Goal: Check status: Check status

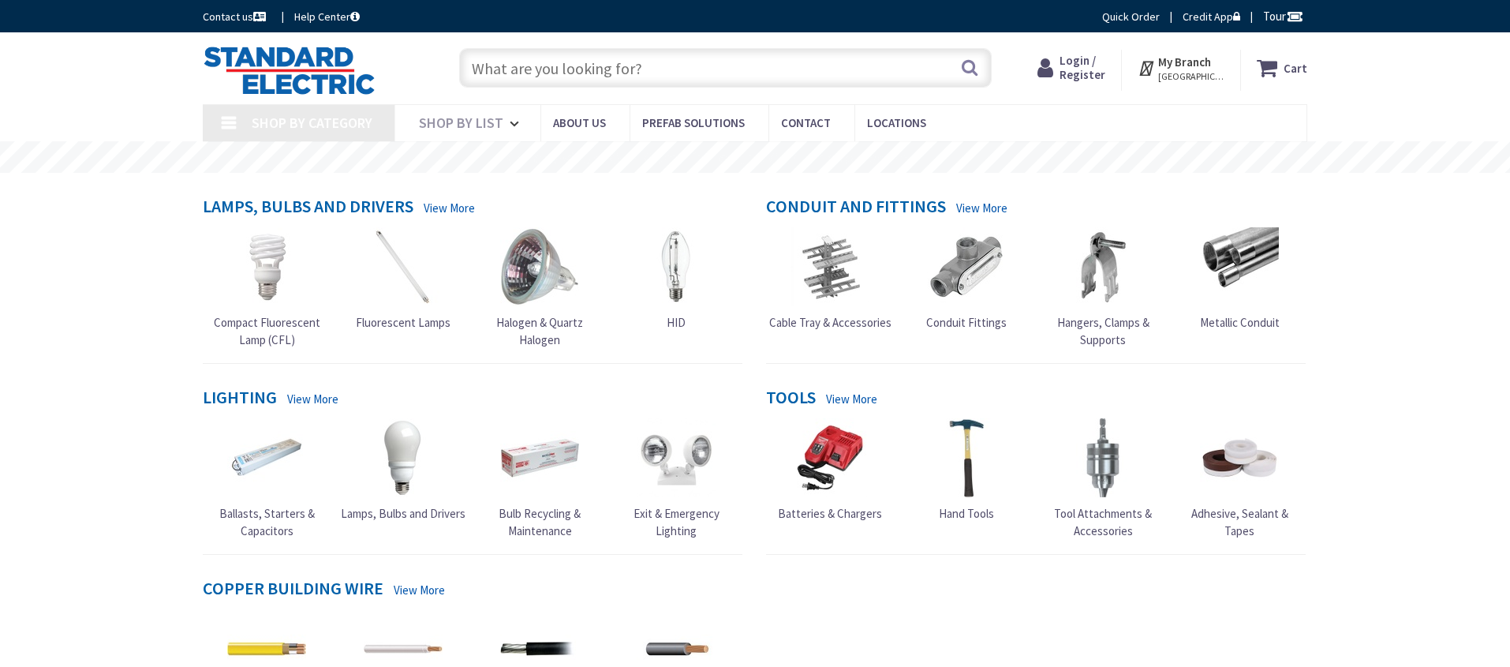
click at [1073, 73] on span "Login / Register" at bounding box center [1082, 67] width 46 height 29
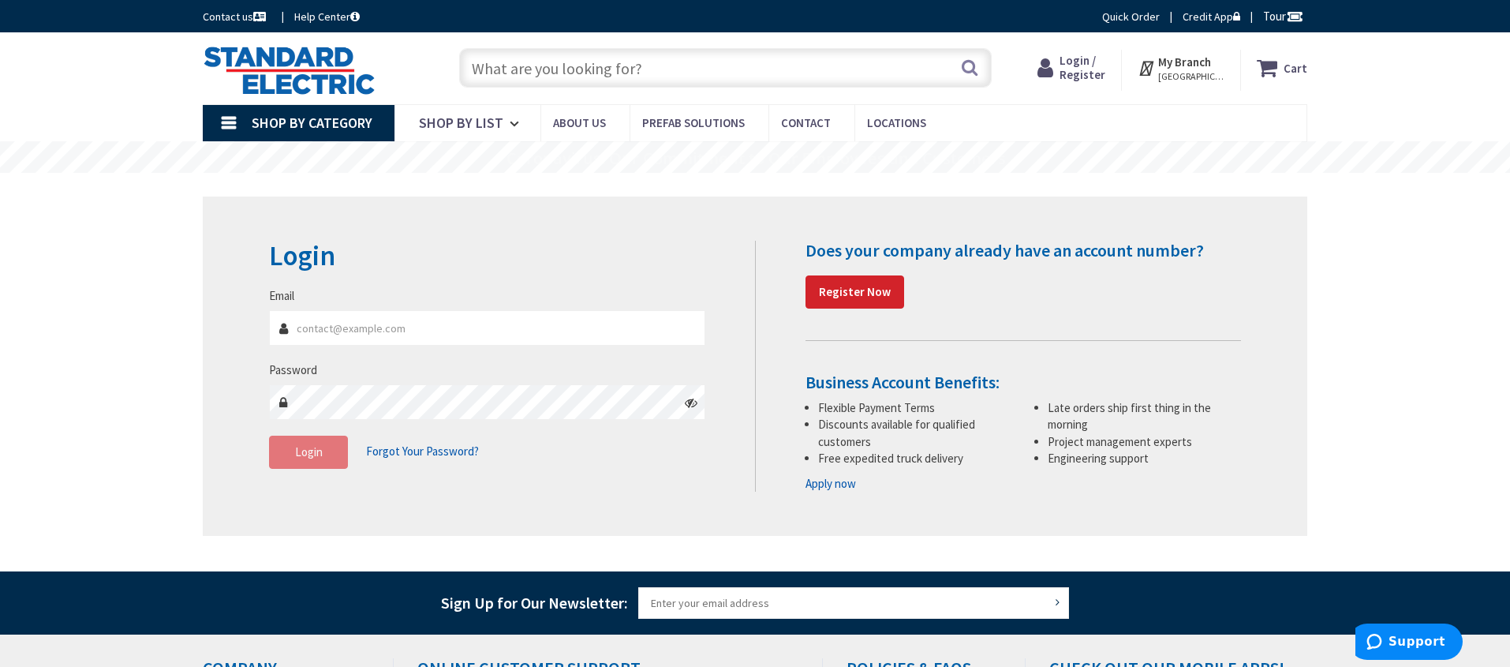
type input "[EMAIL_ADDRESS][DOMAIN_NAME]"
click at [320, 465] on button "Login" at bounding box center [308, 451] width 79 height 33
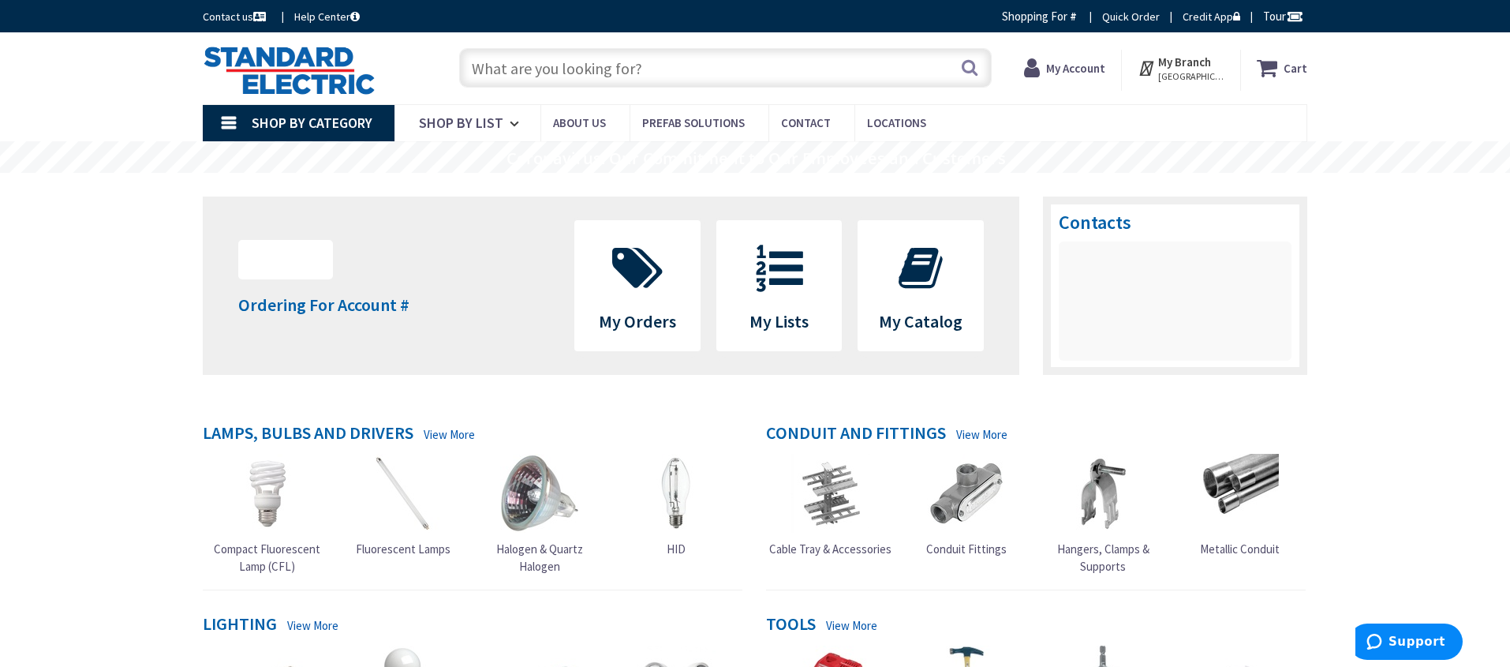
click at [1053, 70] on strong "My Account" at bounding box center [1075, 68] width 59 height 15
click at [1071, 68] on strong "My Account" at bounding box center [1075, 68] width 59 height 15
click at [1100, 72] on strong "My Account" at bounding box center [1075, 68] width 59 height 15
click at [302, 133] on link "Shop By Category" at bounding box center [299, 123] width 192 height 36
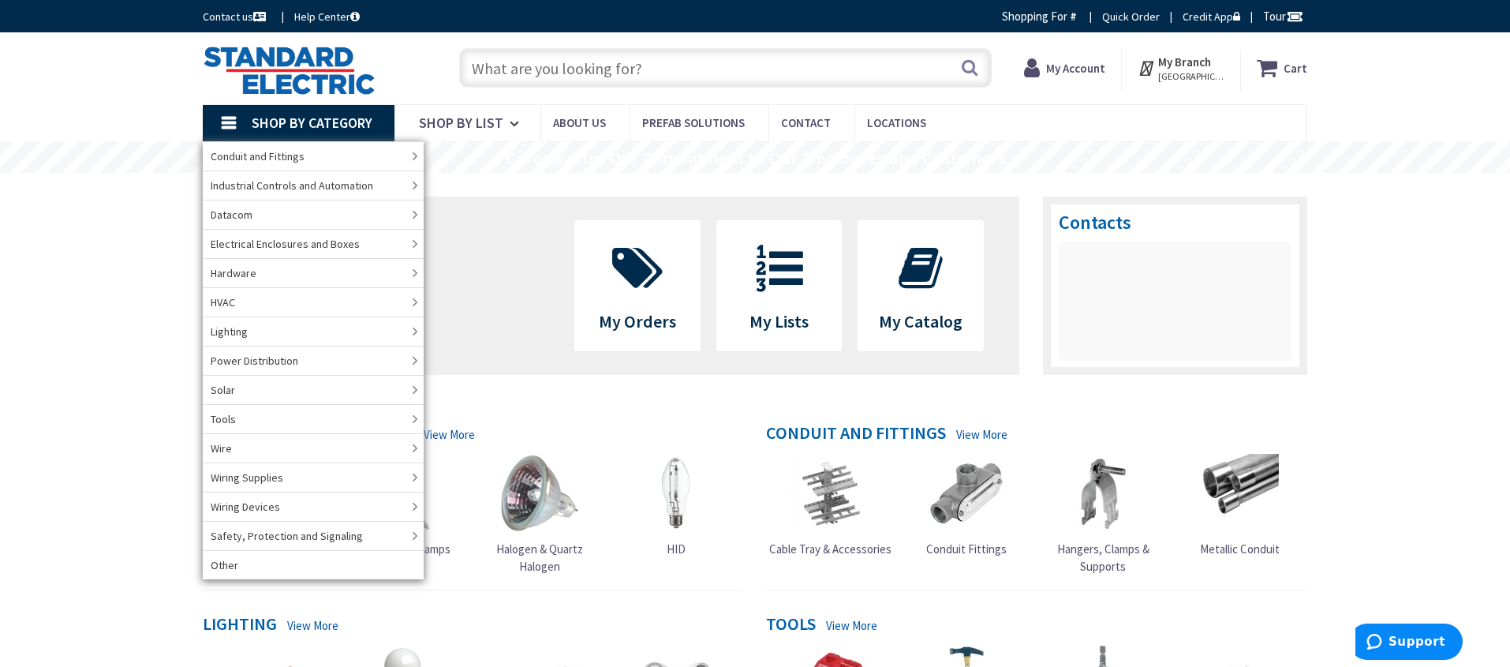
click at [1203, 56] on strong "My Branch" at bounding box center [1184, 61] width 53 height 15
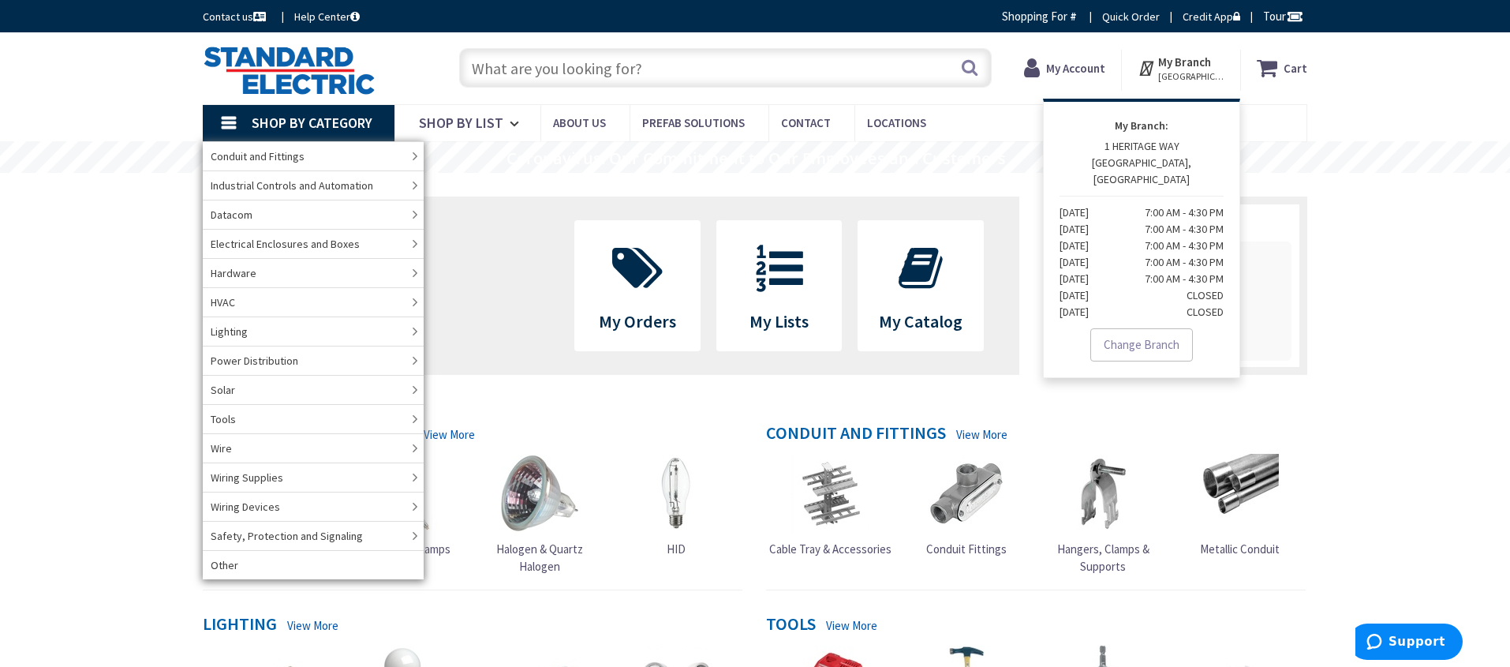
click at [1330, 84] on div "Skip to Content Toggle Nav Search Cart My Cart Close" at bounding box center [754, 68] width 1183 height 72
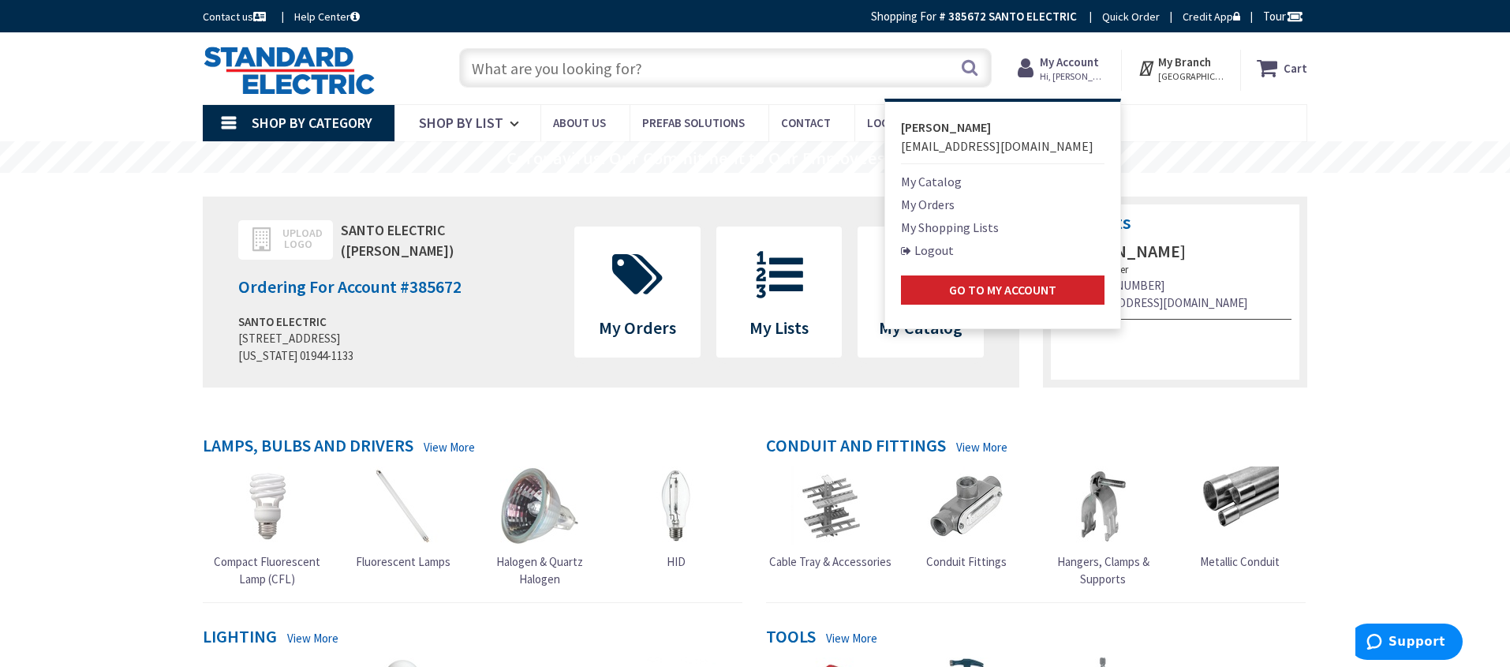
click at [940, 200] on link "My Orders" at bounding box center [928, 204] width 54 height 19
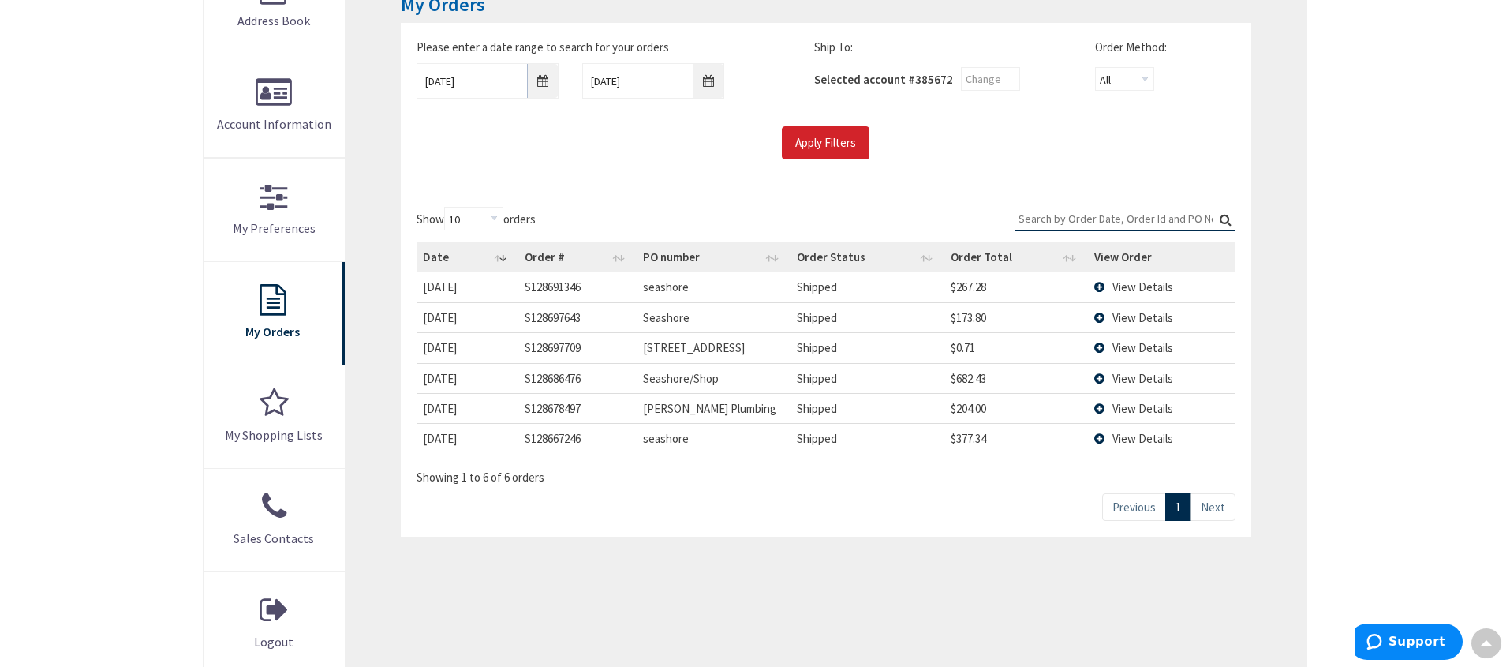
scroll to position [286, 0]
click at [1132, 348] on span "View Details" at bounding box center [1142, 344] width 61 height 15
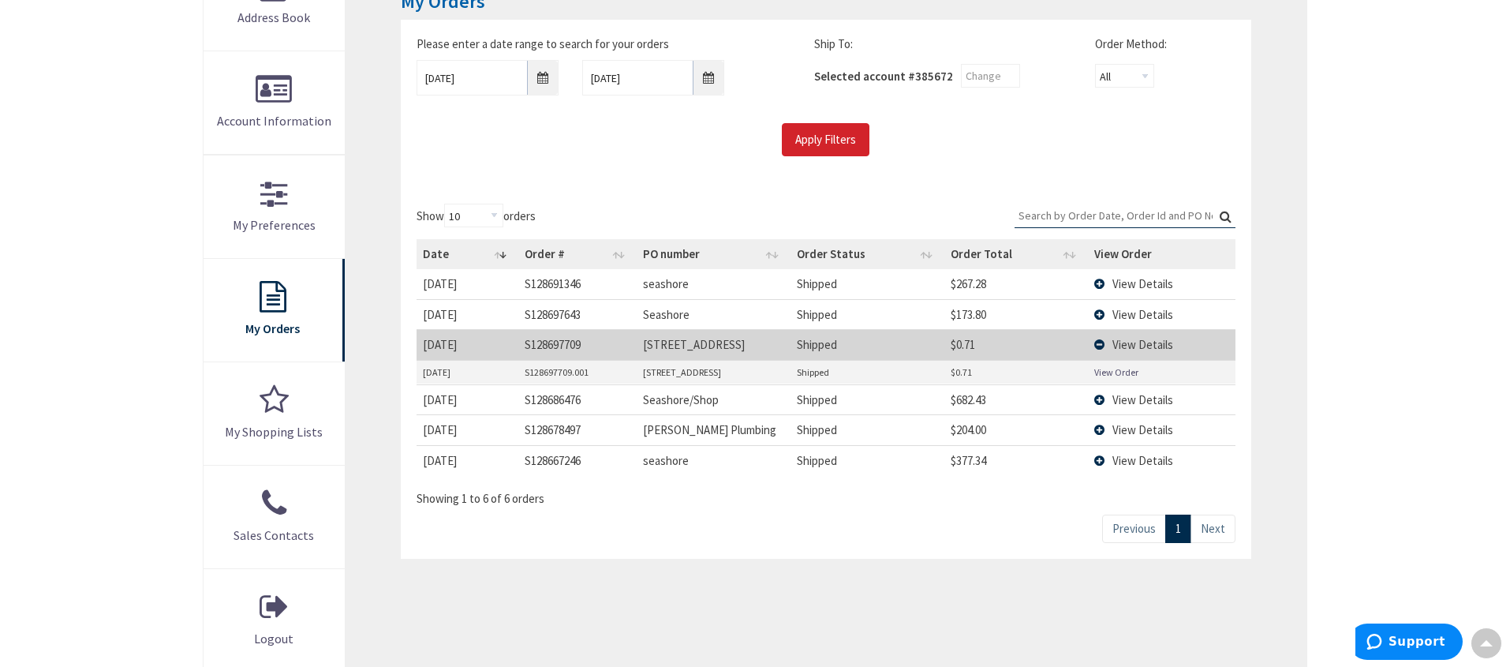
click at [1129, 370] on link "View Order" at bounding box center [1116, 371] width 44 height 13
click at [1267, 327] on div "My Orders Please enter a date range to search for your orders 8/28/2025 9/4/202…" at bounding box center [826, 309] width 961 height 724
click at [1140, 341] on span "View Details" at bounding box center [1142, 344] width 61 height 15
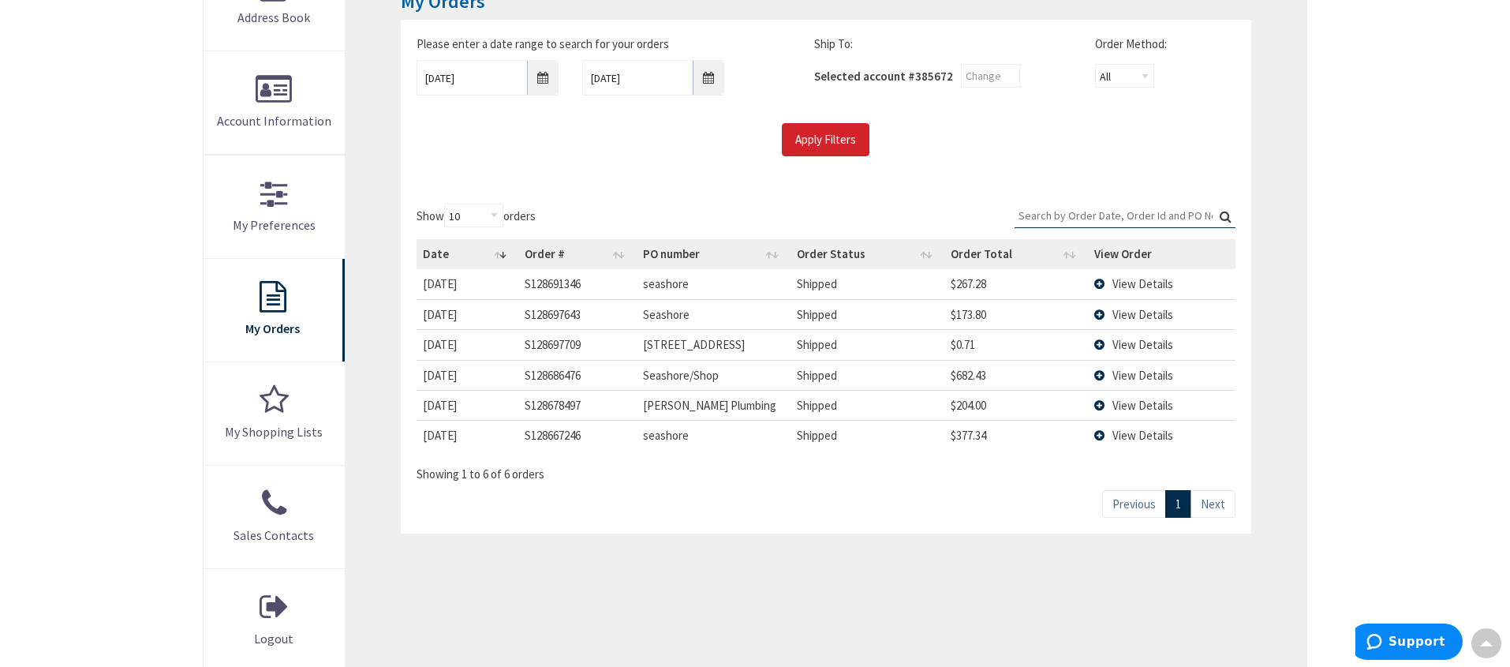
click at [1146, 308] on span "View Details" at bounding box center [1142, 314] width 61 height 15
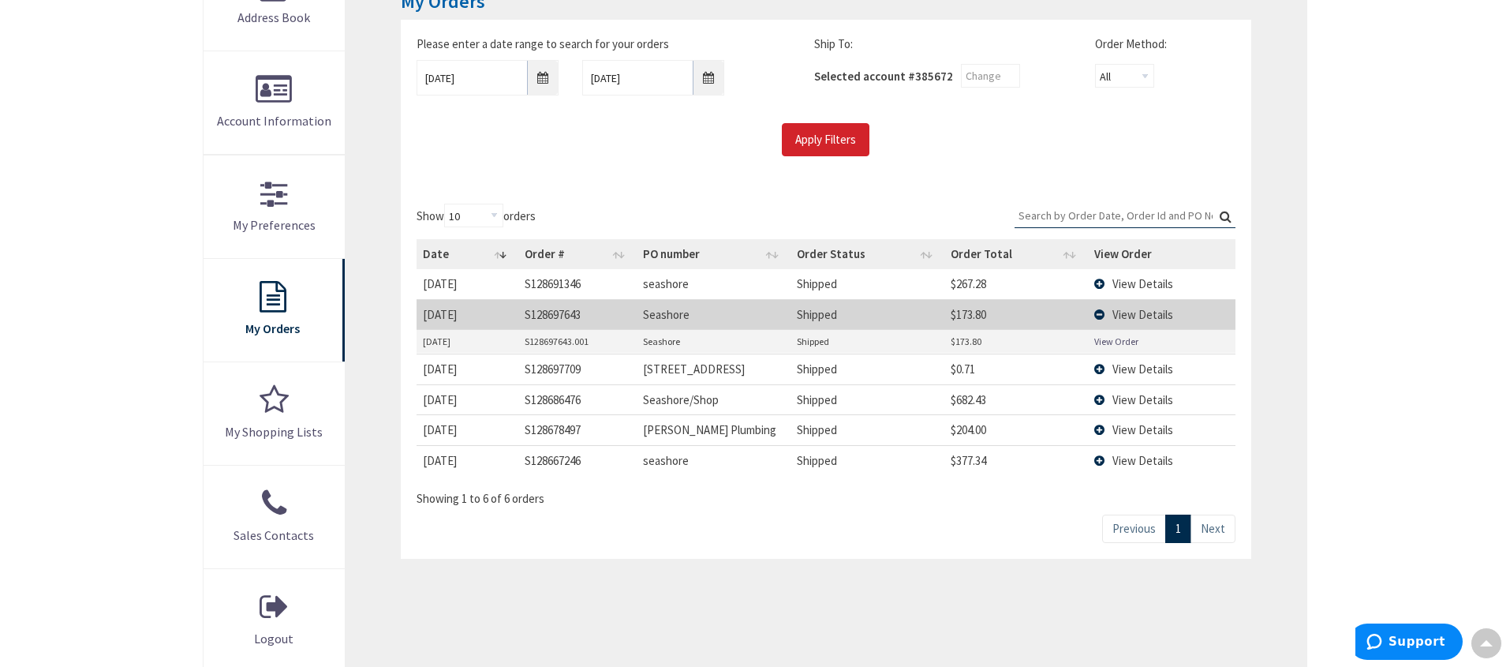
click at [1125, 402] on span "View Details" at bounding box center [1142, 399] width 61 height 15
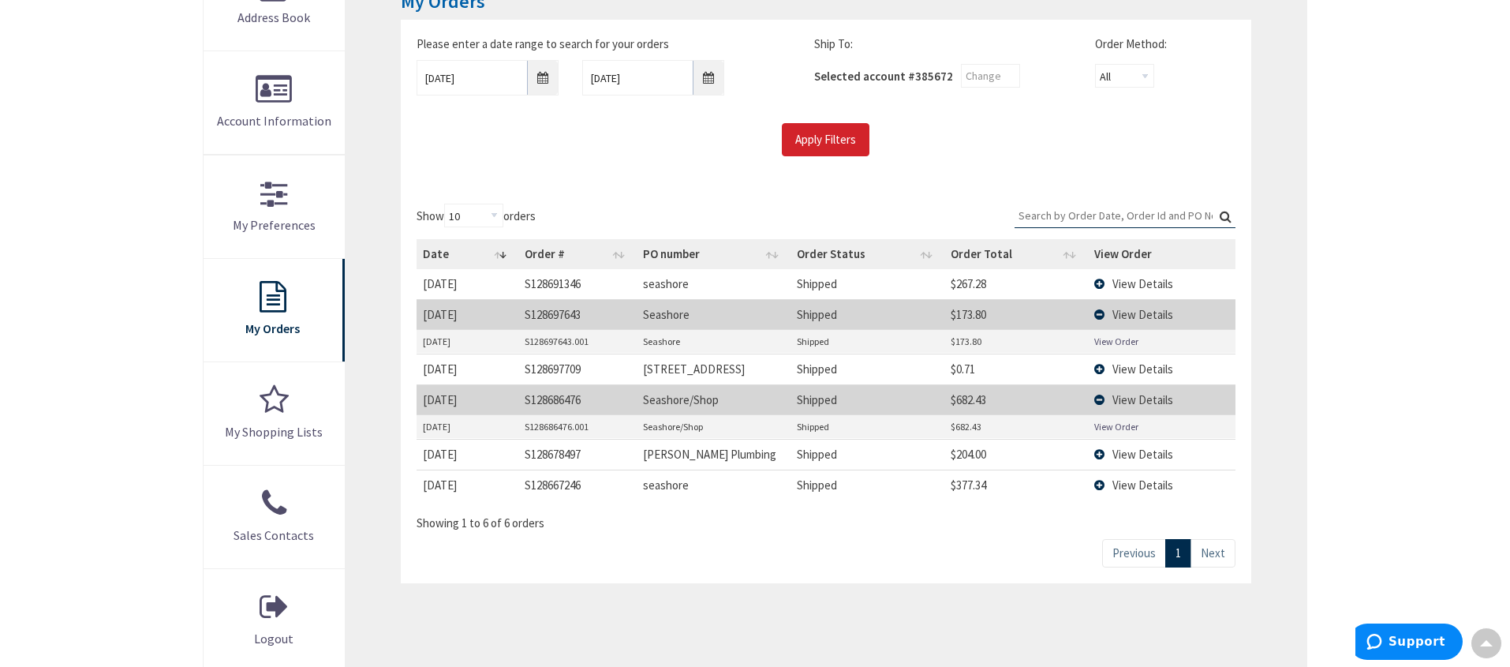
click at [1119, 423] on link "View Order" at bounding box center [1116, 426] width 44 height 13
click at [1129, 313] on span "View Details" at bounding box center [1142, 314] width 61 height 15
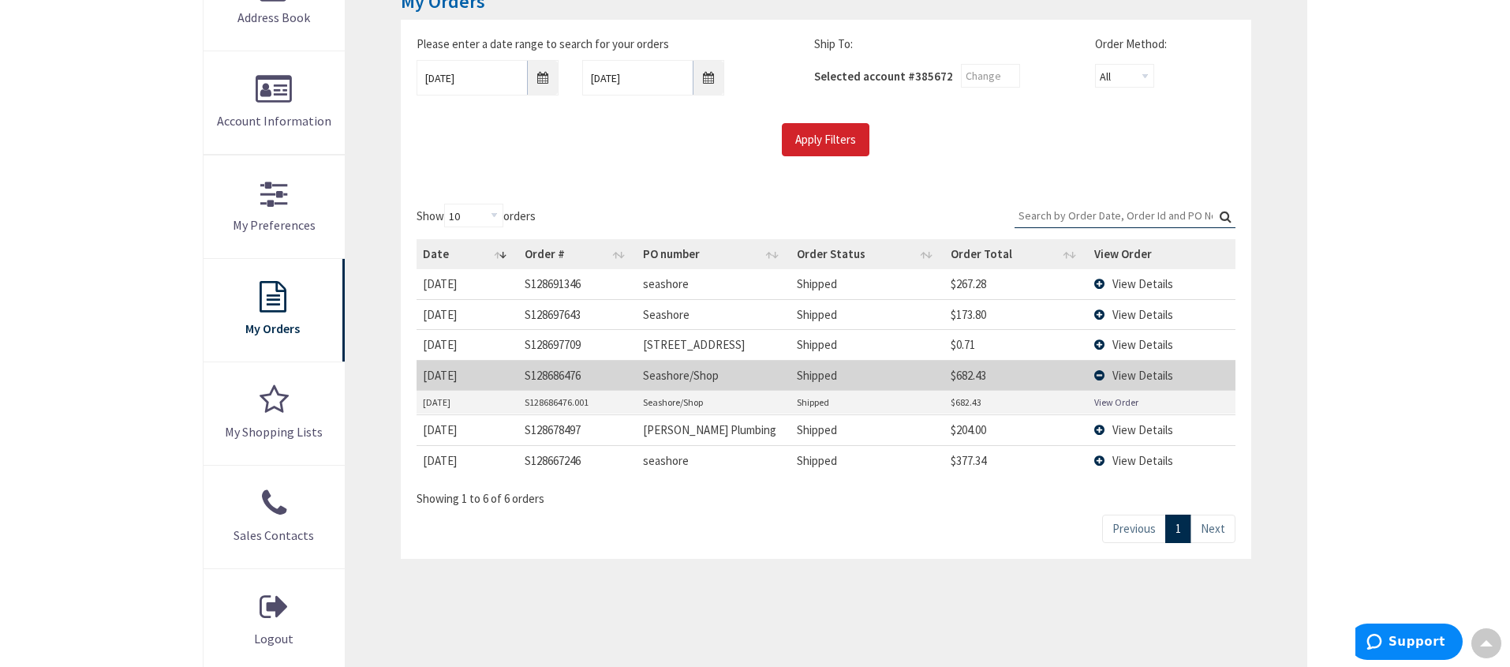
scroll to position [287, 0]
click at [1145, 313] on span "View Details" at bounding box center [1142, 312] width 61 height 15
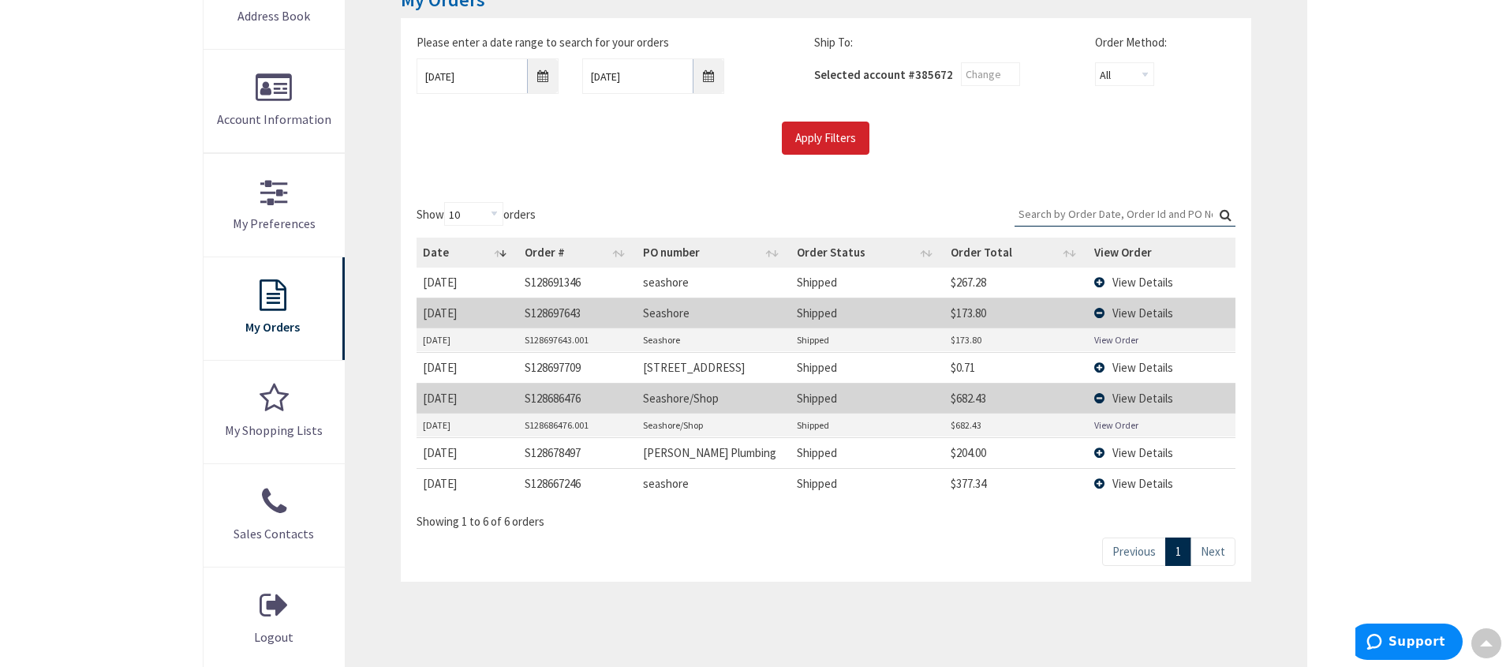
click at [1111, 349] on td "View Order" at bounding box center [1162, 340] width 148 height 24
click at [1117, 338] on link "View Order" at bounding box center [1116, 339] width 44 height 13
click at [1138, 311] on span "View Details" at bounding box center [1142, 312] width 61 height 15
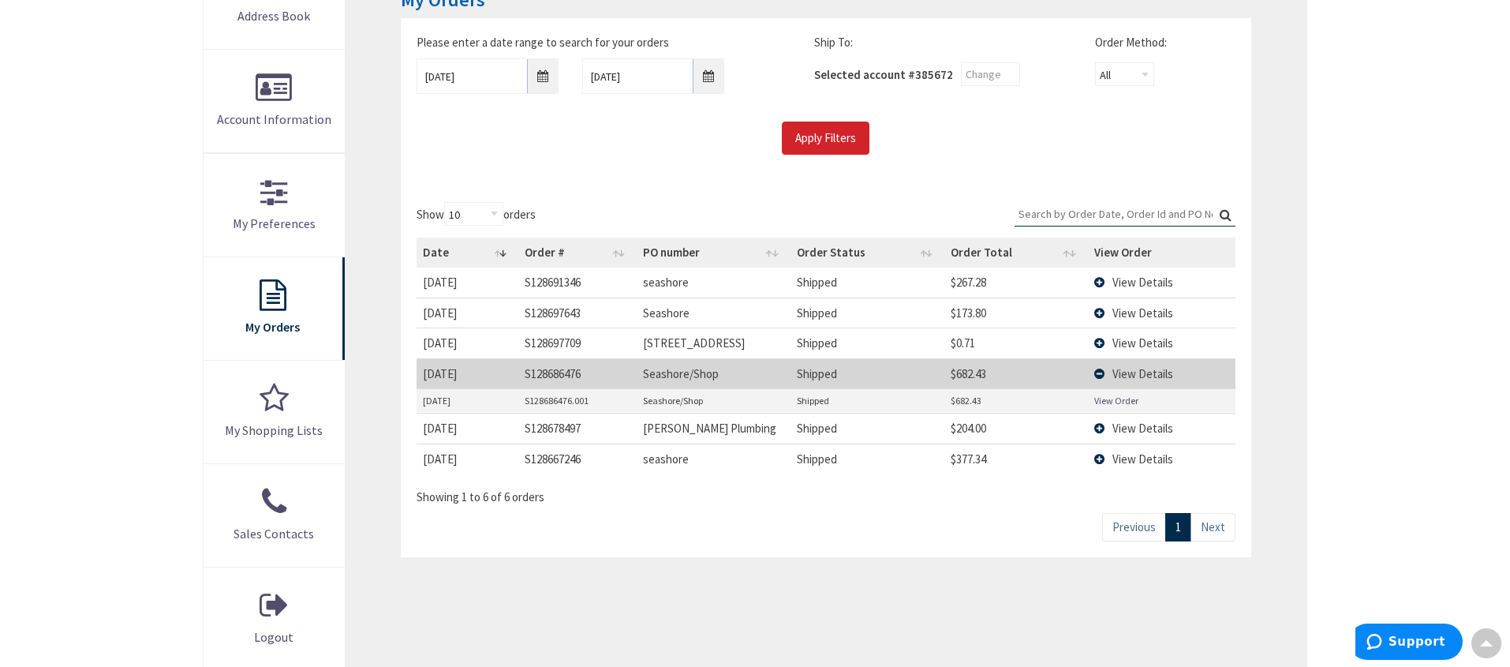
click at [1133, 314] on span "View Details" at bounding box center [1142, 312] width 61 height 15
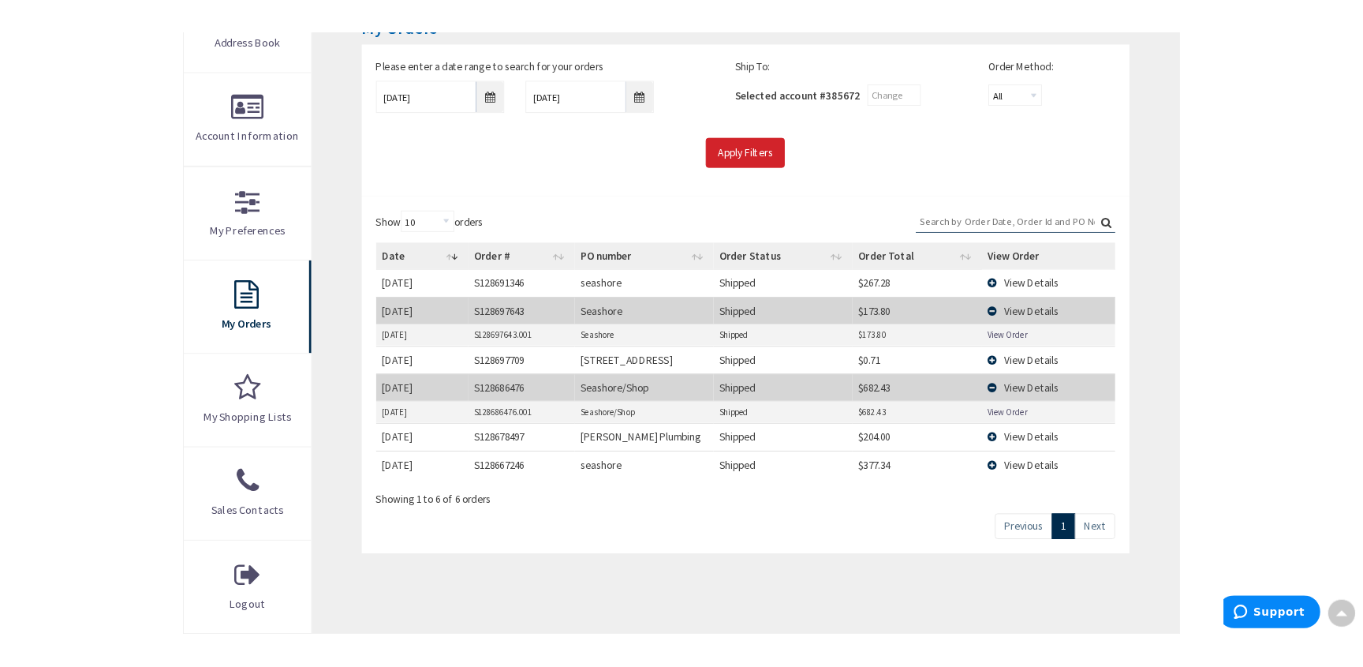
scroll to position [290, 0]
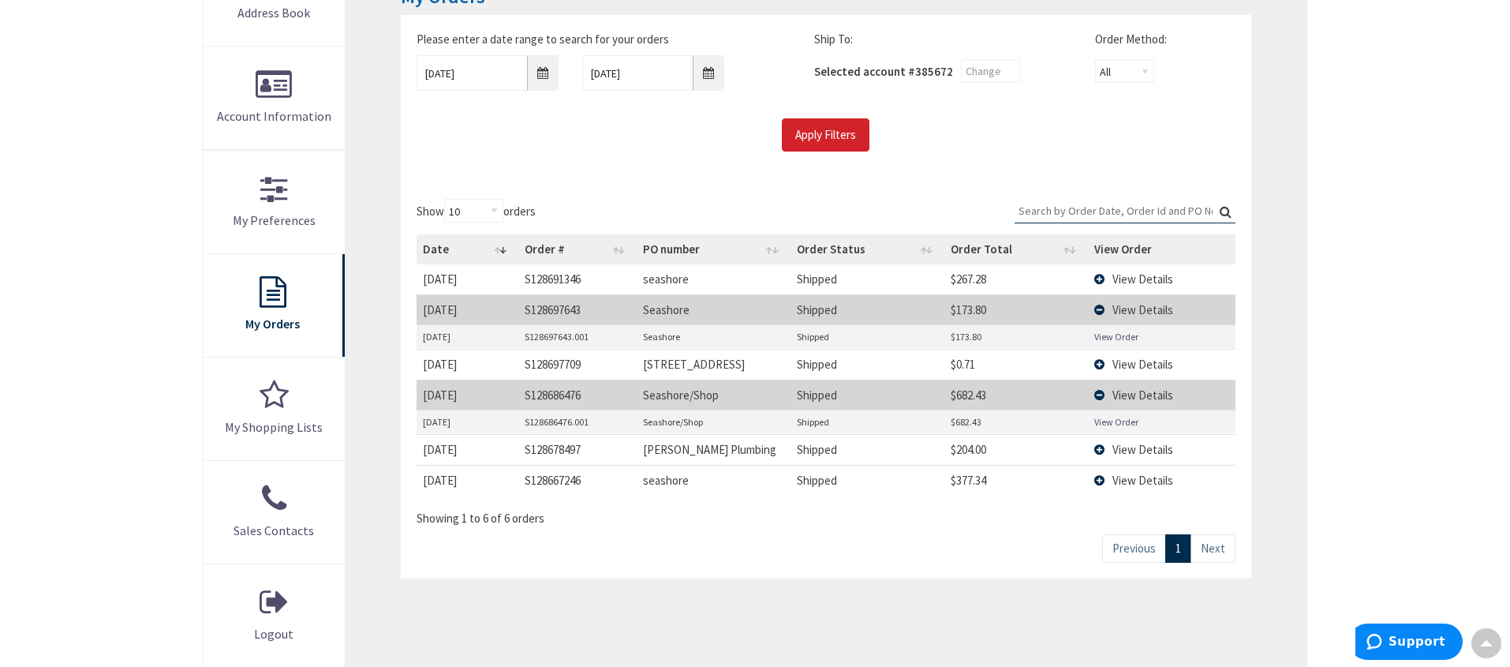
click at [1126, 337] on link "View Order" at bounding box center [1116, 336] width 44 height 13
click at [1165, 275] on span "View Details" at bounding box center [1142, 278] width 61 height 15
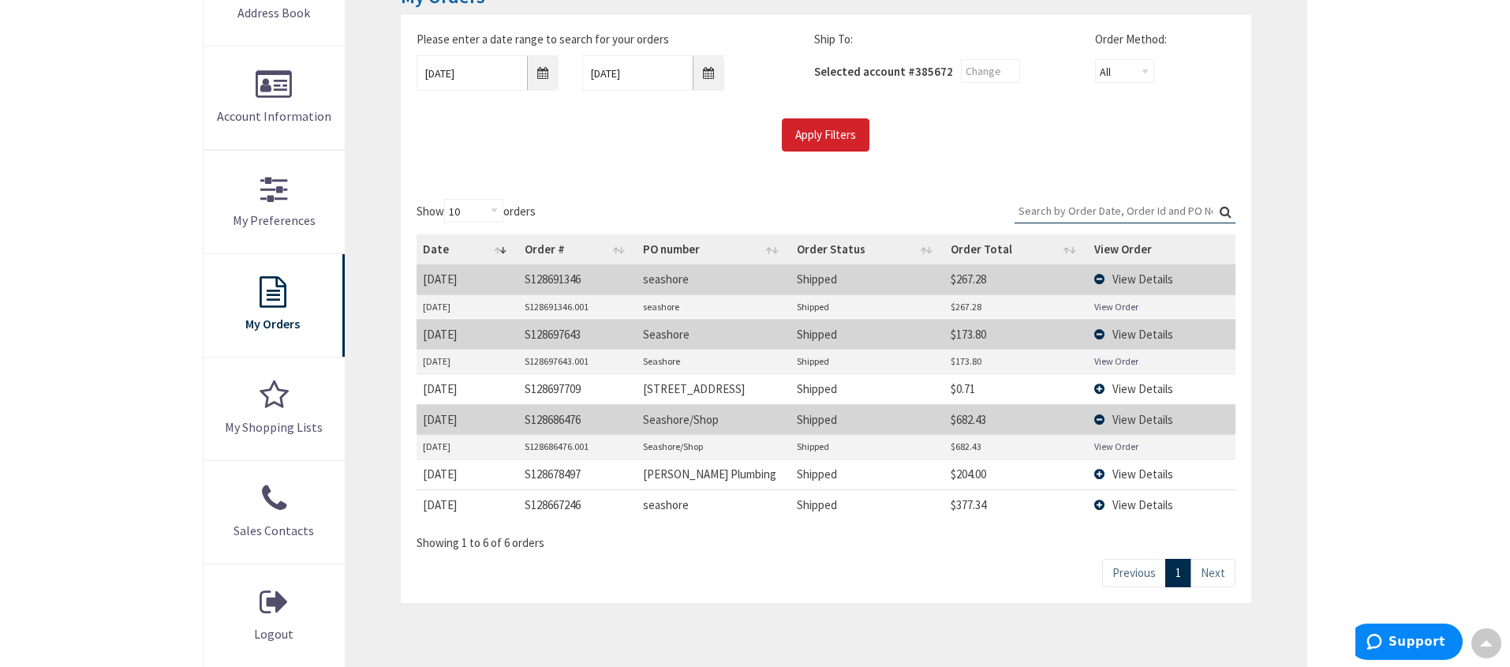
click at [1115, 303] on link "View Order" at bounding box center [1116, 306] width 44 height 13
click at [1163, 278] on span "View Details" at bounding box center [1142, 278] width 61 height 15
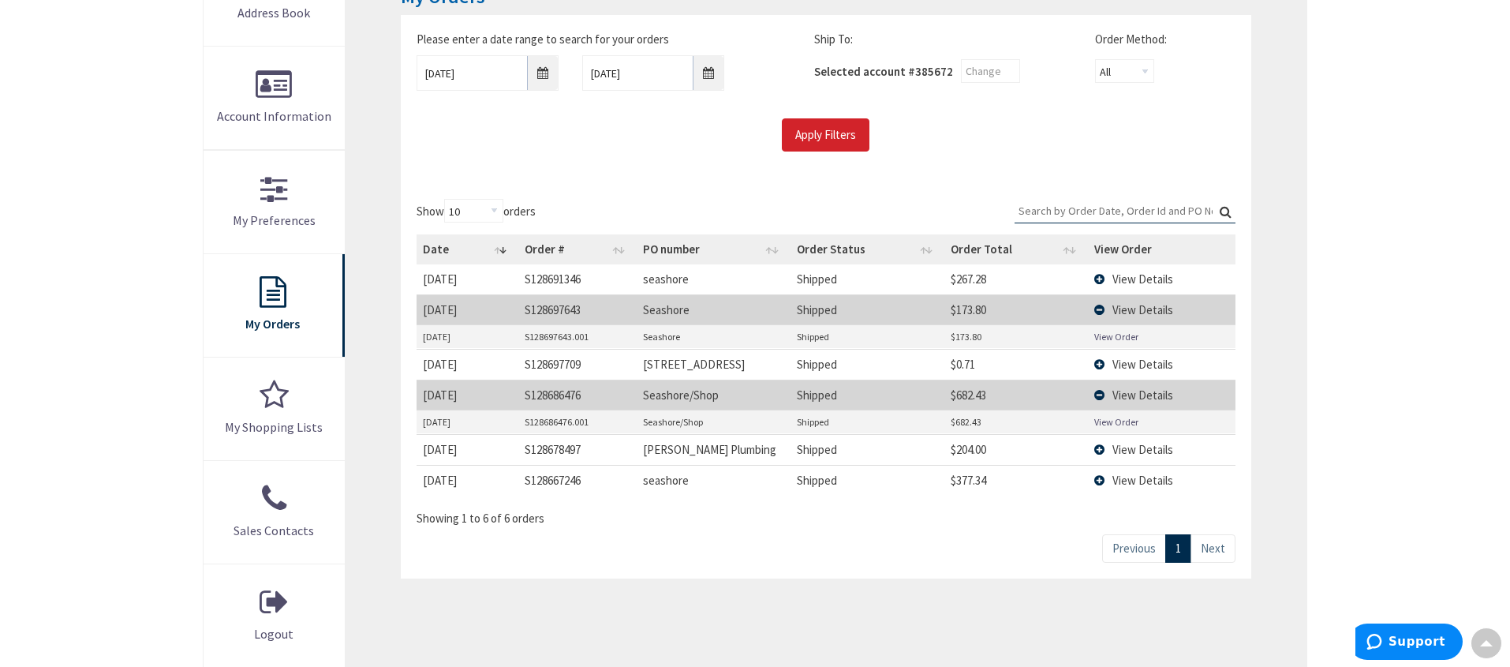
click at [1153, 315] on span "View Details" at bounding box center [1142, 309] width 61 height 15
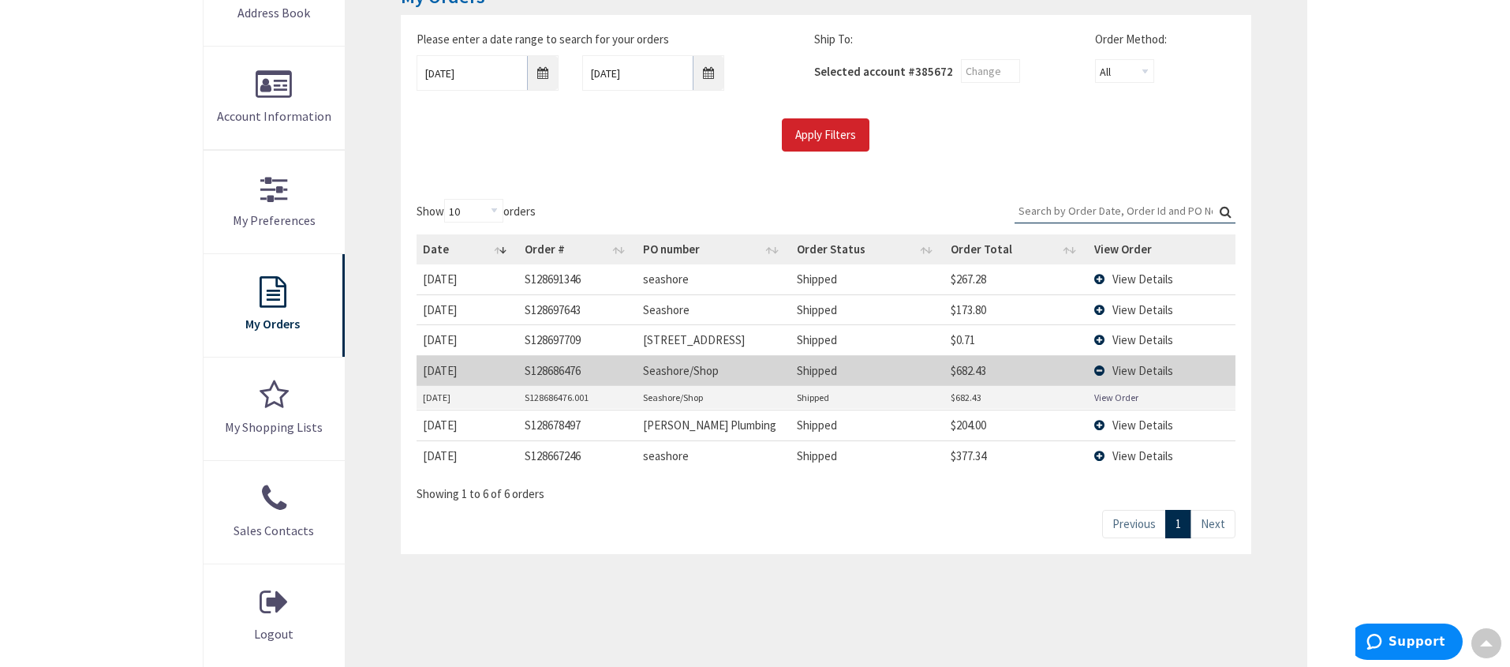
click at [1147, 368] on span "View Details" at bounding box center [1142, 370] width 61 height 15
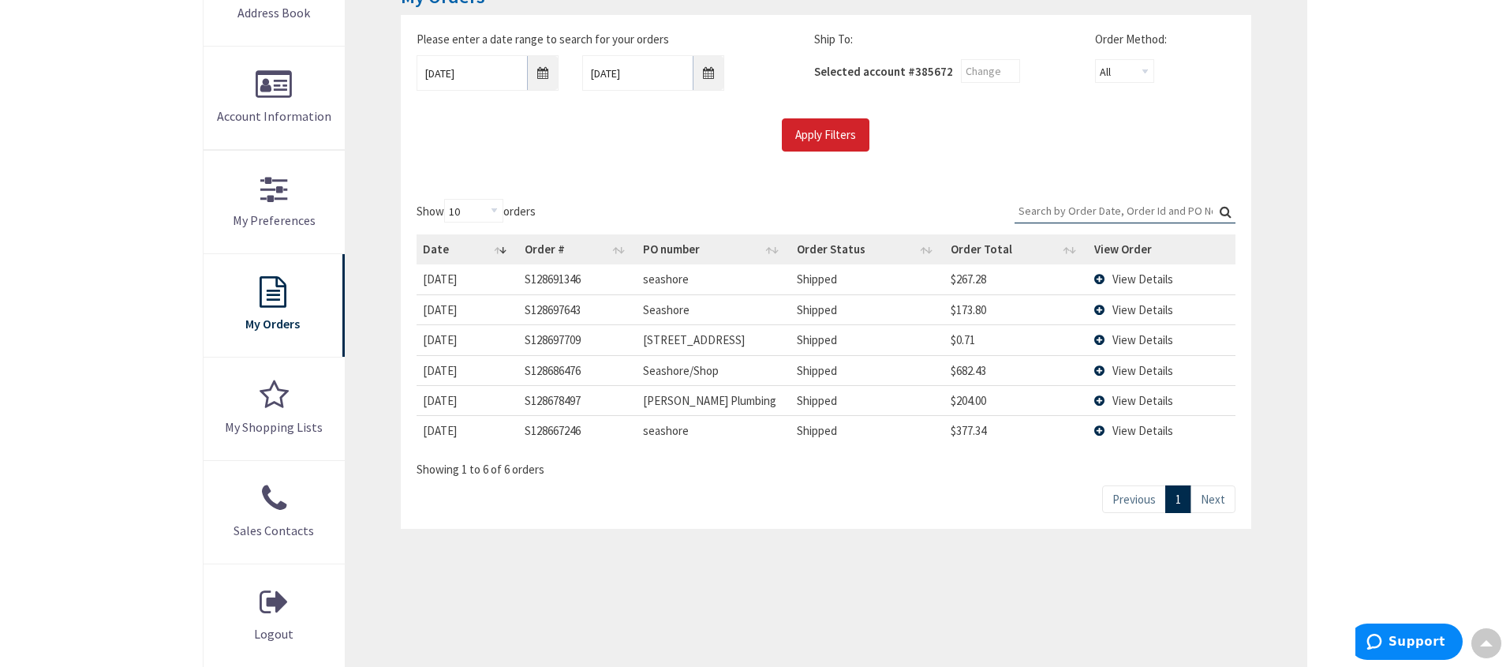
click at [1215, 502] on link "Next" at bounding box center [1212, 499] width 45 height 28
click at [1152, 431] on span "View Details" at bounding box center [1142, 430] width 61 height 15
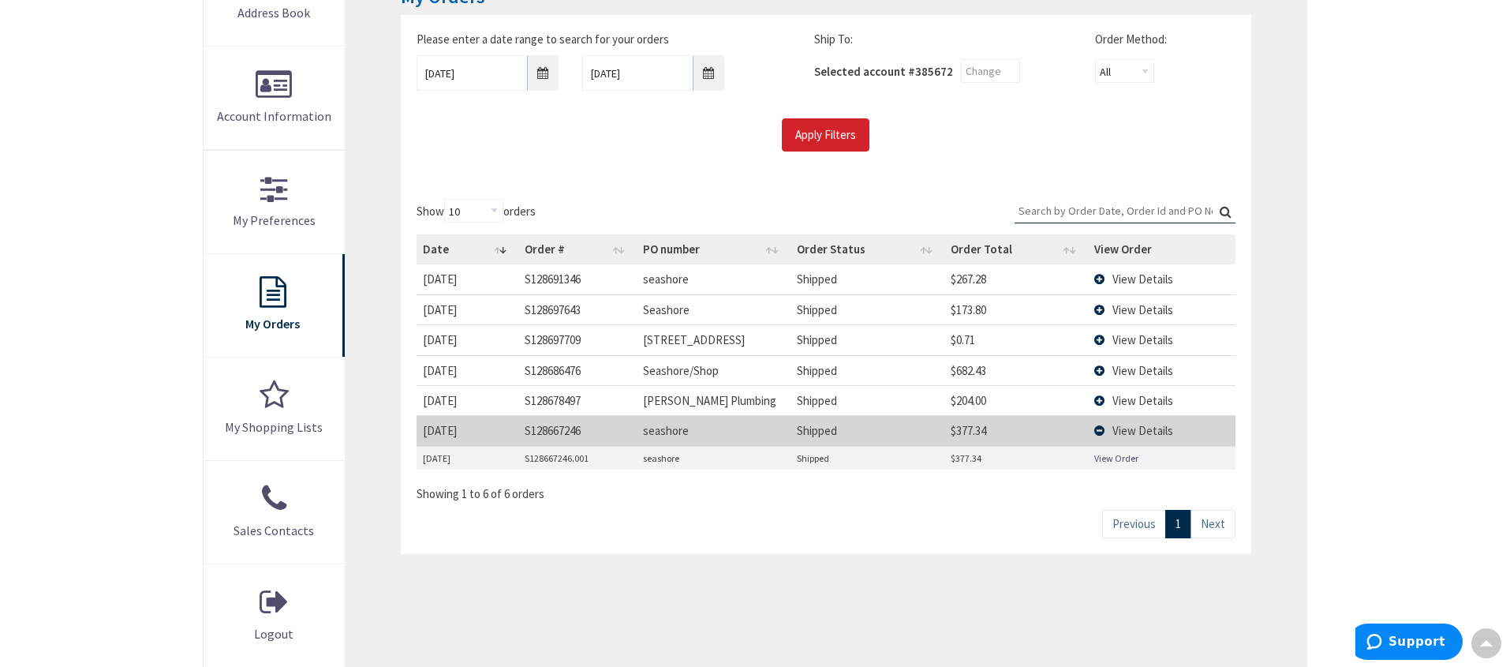
click at [1152, 431] on span "View Details" at bounding box center [1142, 430] width 61 height 15
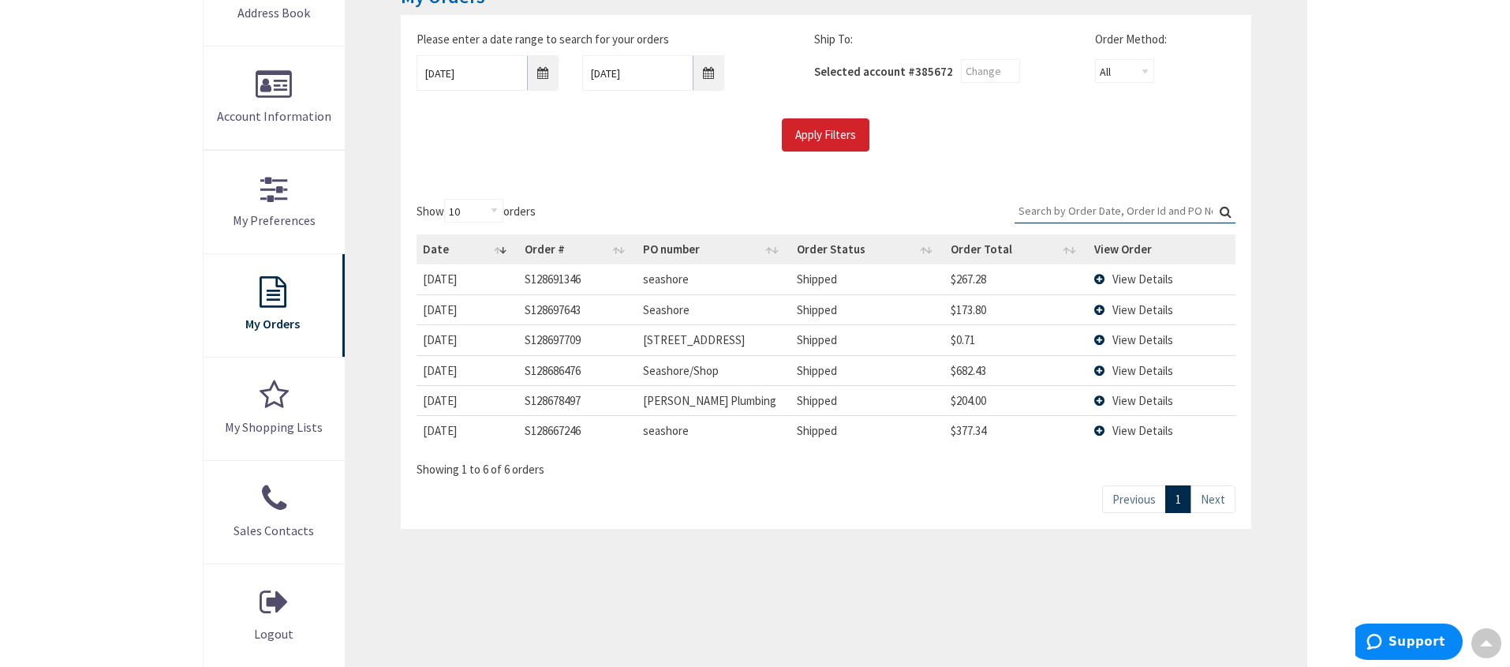
click at [1348, 87] on div "Skip to Content Toggle Nav Search Cart My Cart Close" at bounding box center [755, 406] width 1510 height 1329
click at [1395, 128] on div "Skip to Content Toggle Nav Search Cart My Cart Close" at bounding box center [755, 406] width 1510 height 1329
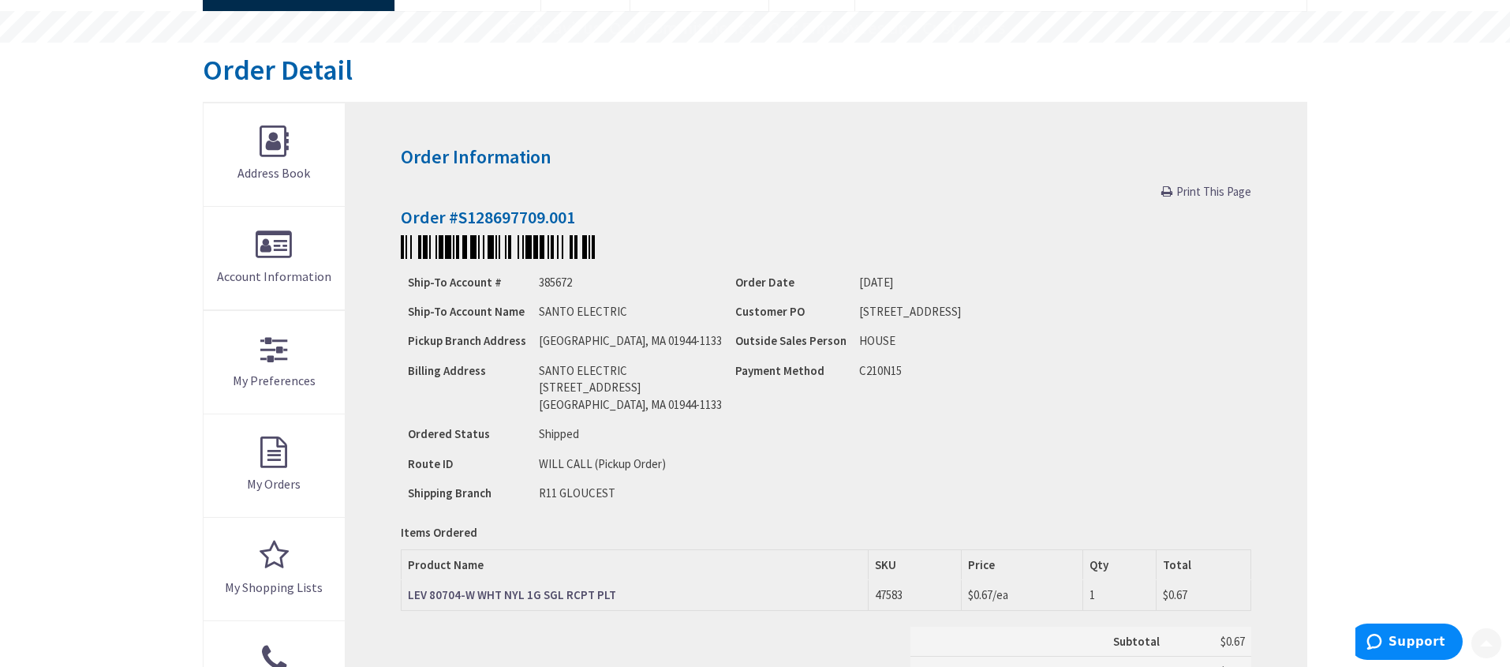
scroll to position [145, 0]
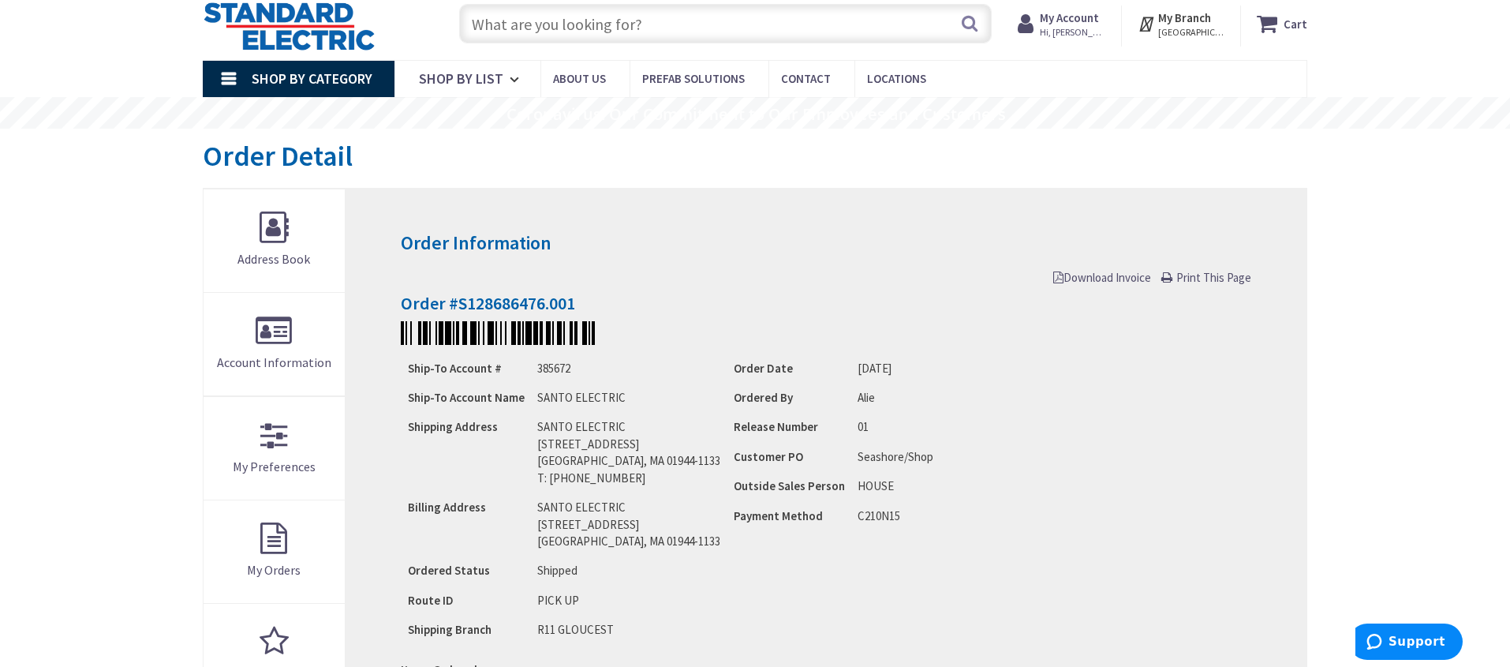
scroll to position [68, 0]
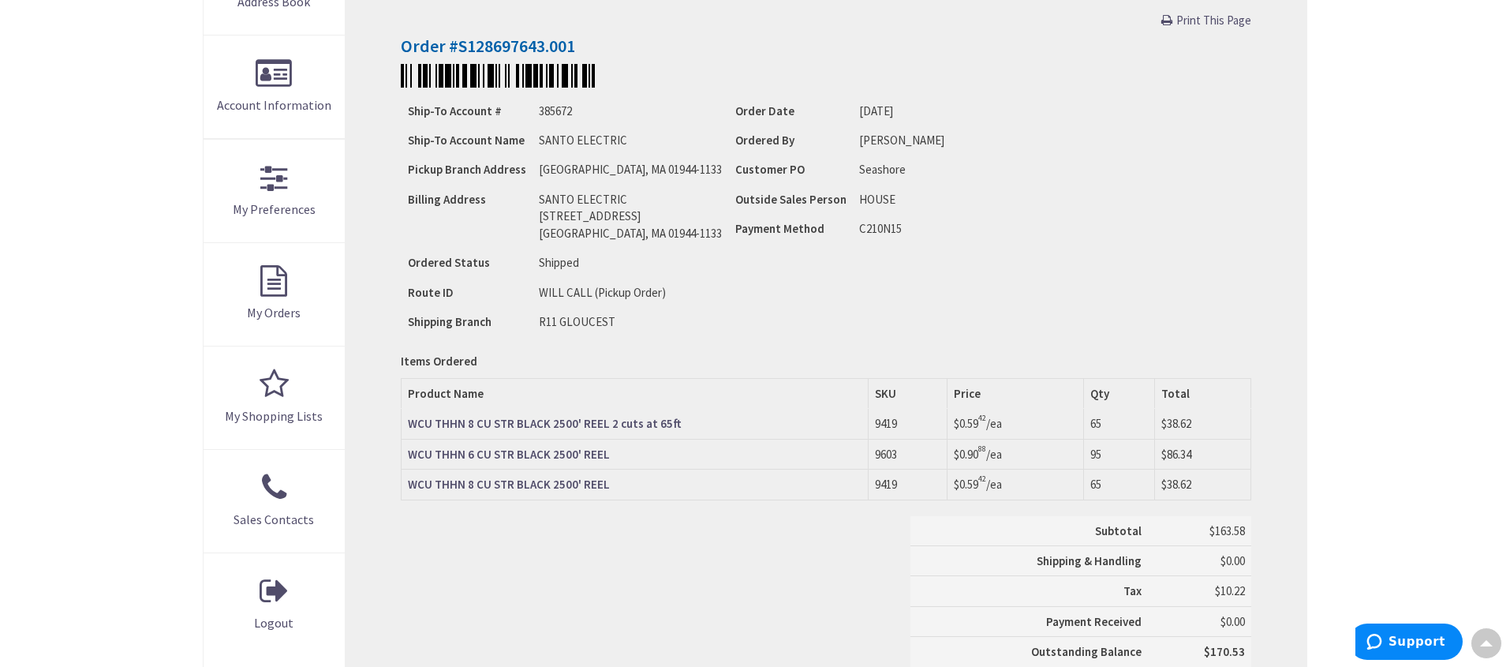
scroll to position [341, 0]
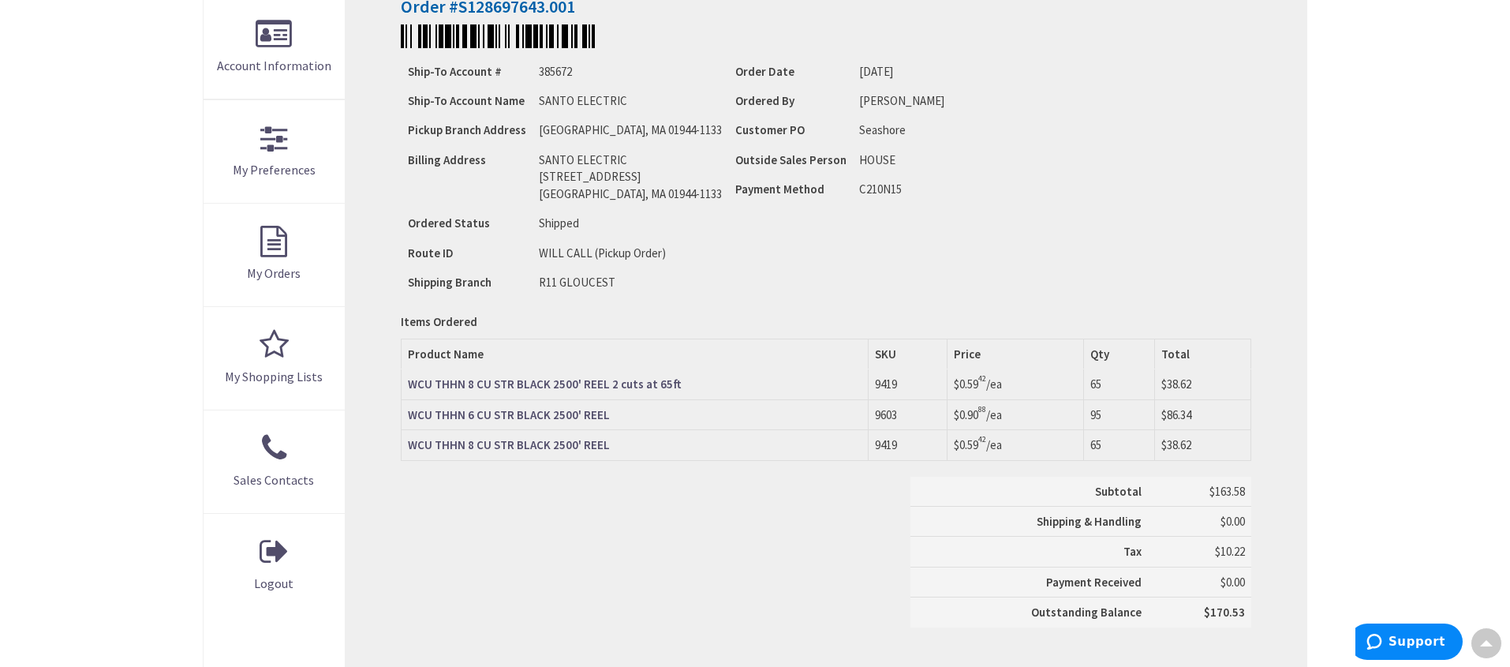
click at [1246, 156] on div "Ship-To Account # 385672 Ship-To Account Name SANTO ELECTRIC Pickup Branch Addr…" at bounding box center [826, 177] width 850 height 242
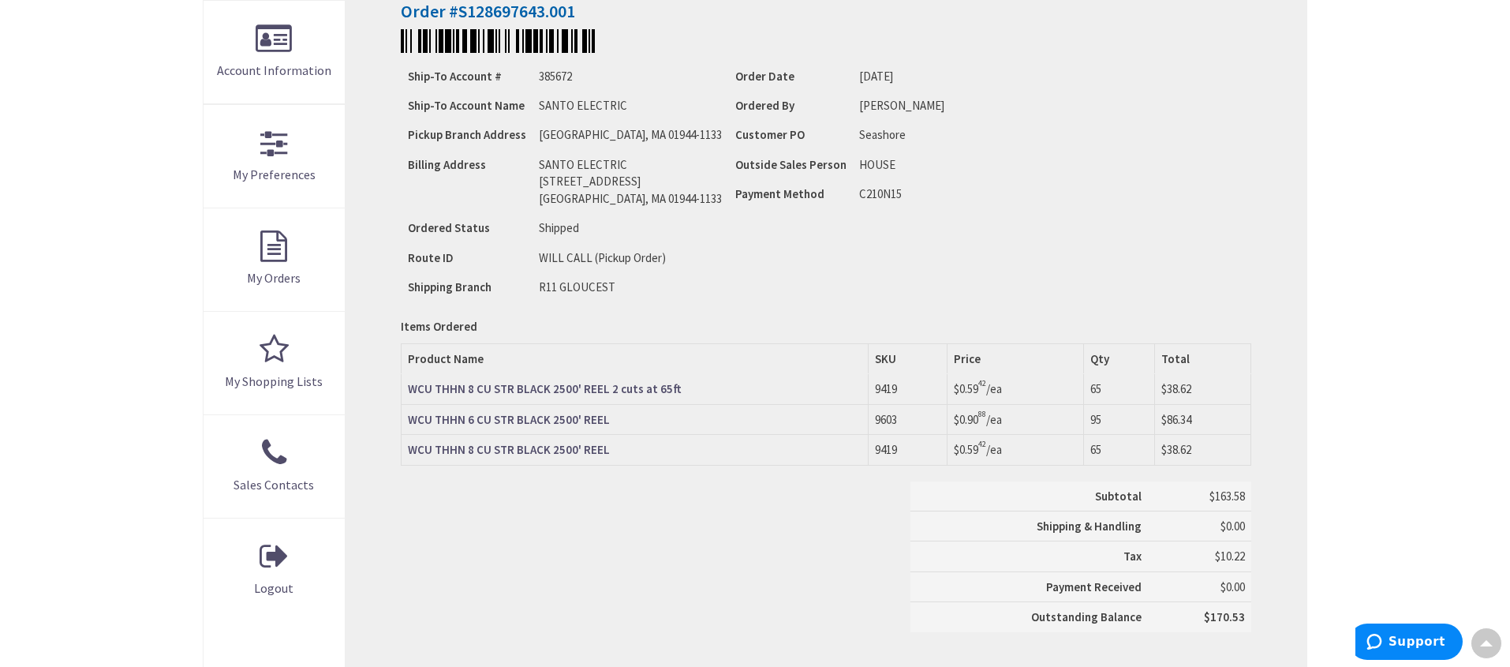
click at [1242, 159] on div "Ship-To Account # 385672 Ship-To Account Name SANTO ELECTRIC Pickup Branch Addr…" at bounding box center [826, 182] width 850 height 242
click at [1241, 159] on div "Ship-To Account # 385672 Ship-To Account Name SANTO ELECTRIC Pickup Branch Addr…" at bounding box center [826, 182] width 850 height 242
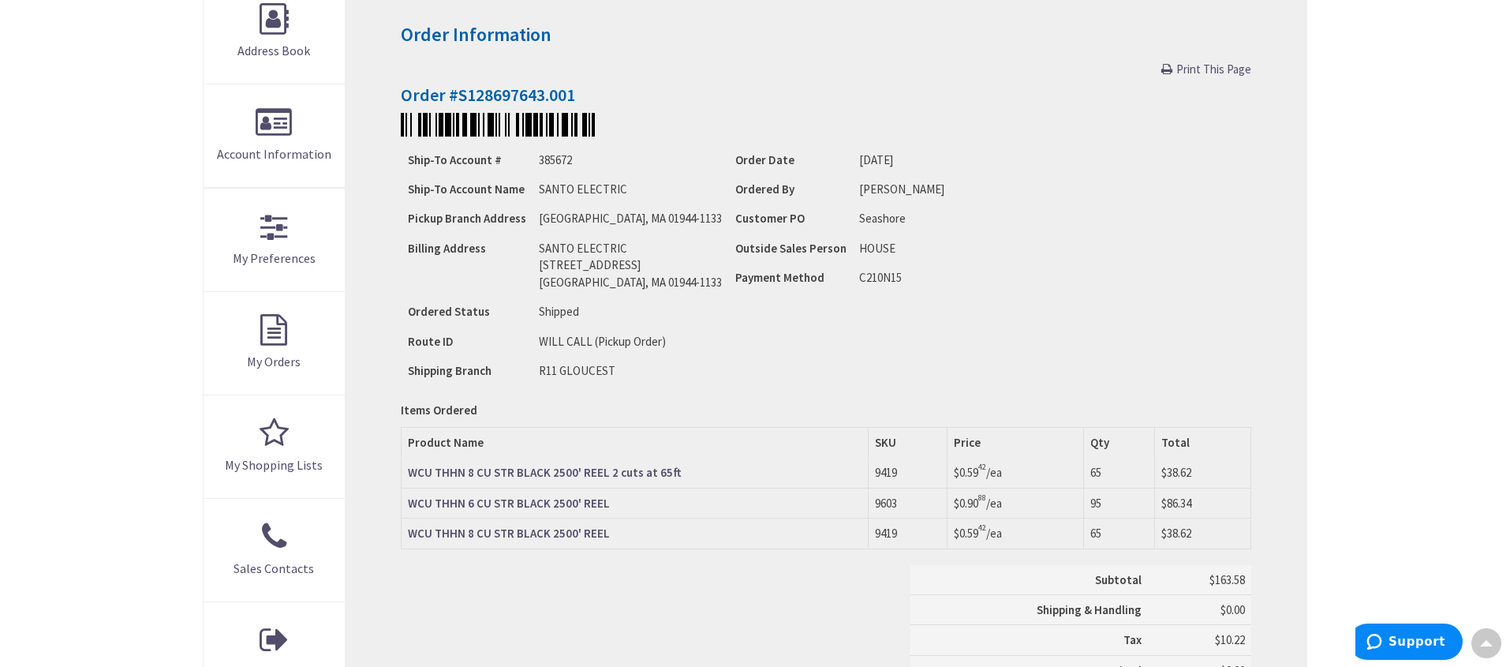
scroll to position [258, 0]
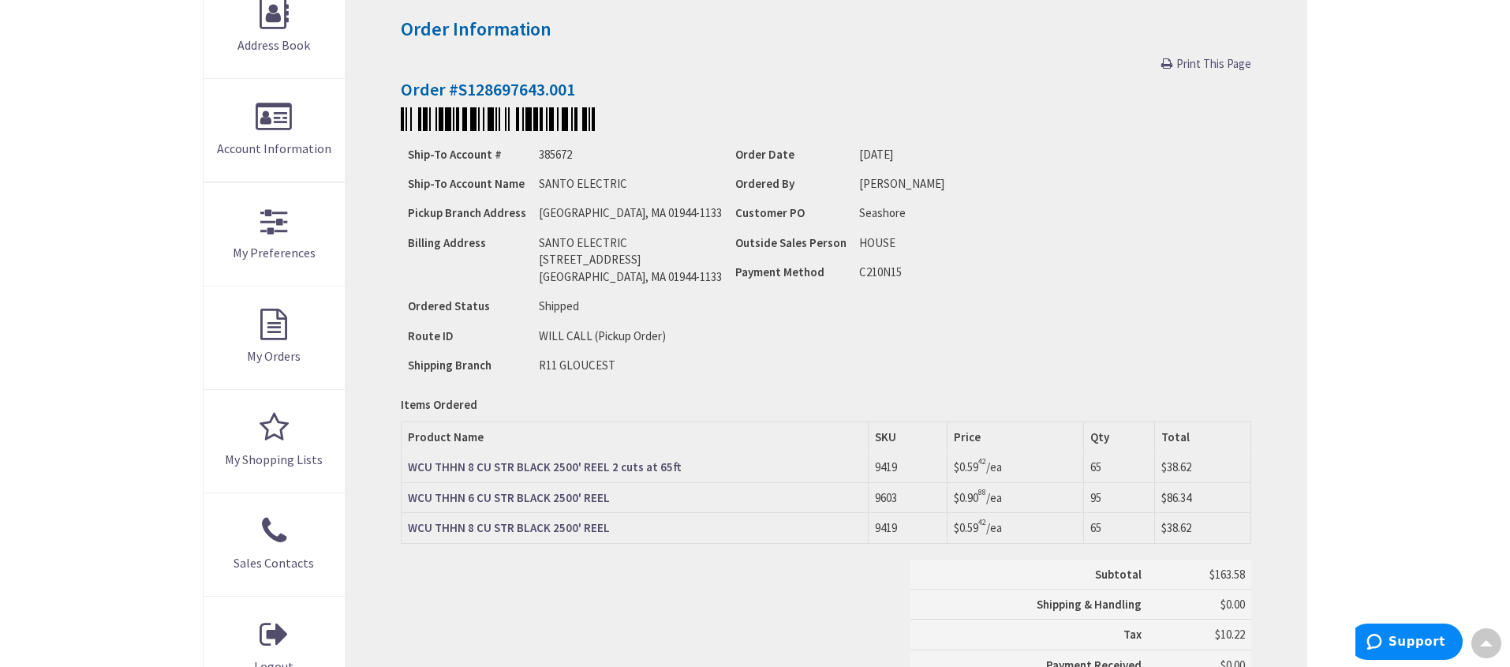
click at [1059, 308] on div "Ship-To Account # 385672 Ship-To Account Name SANTO ELECTRIC Pickup Branch Addr…" at bounding box center [826, 260] width 850 height 242
click at [901, 262] on td "C210N15" at bounding box center [912, 275] width 118 height 37
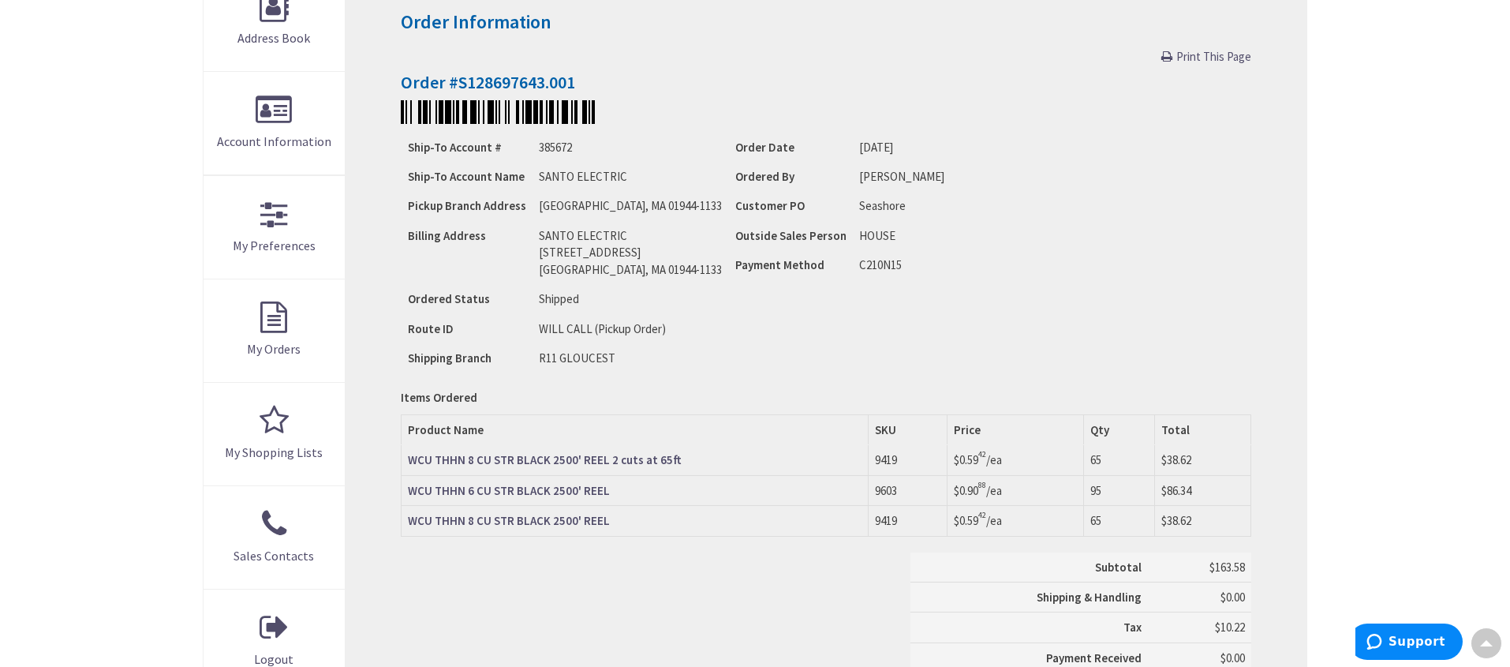
scroll to position [226, 0]
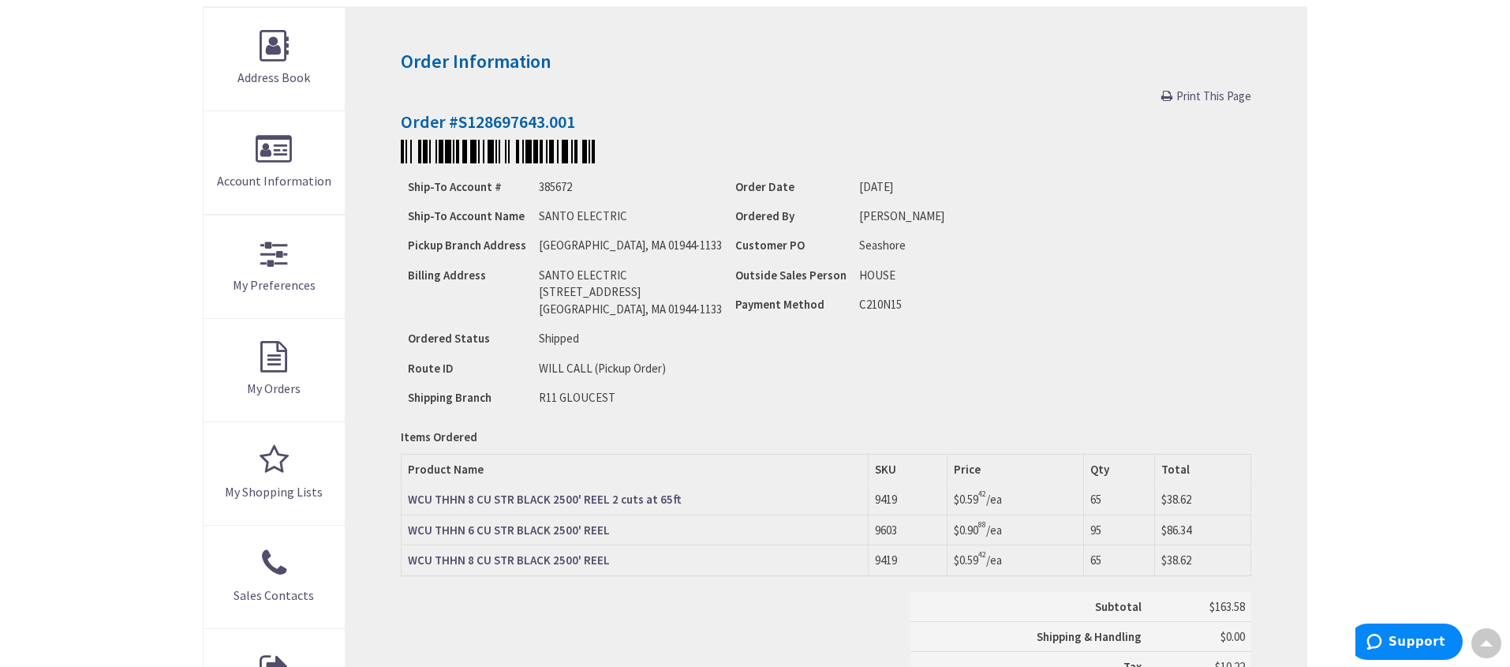
click at [1078, 346] on div "Ship-To Account # 385672 Ship-To Account Name SANTO ELECTRIC Pickup Branch Addr…" at bounding box center [826, 292] width 850 height 242
click at [1190, 346] on div "Ship-To Account # 385672 Ship-To Account Name SANTO ELECTRIC Pickup Branch Addr…" at bounding box center [826, 292] width 850 height 242
click at [1104, 252] on div "Ship-To Account # 385672 Ship-To Account Name SANTO ELECTRIC Pickup Branch Addr…" at bounding box center [826, 292] width 850 height 242
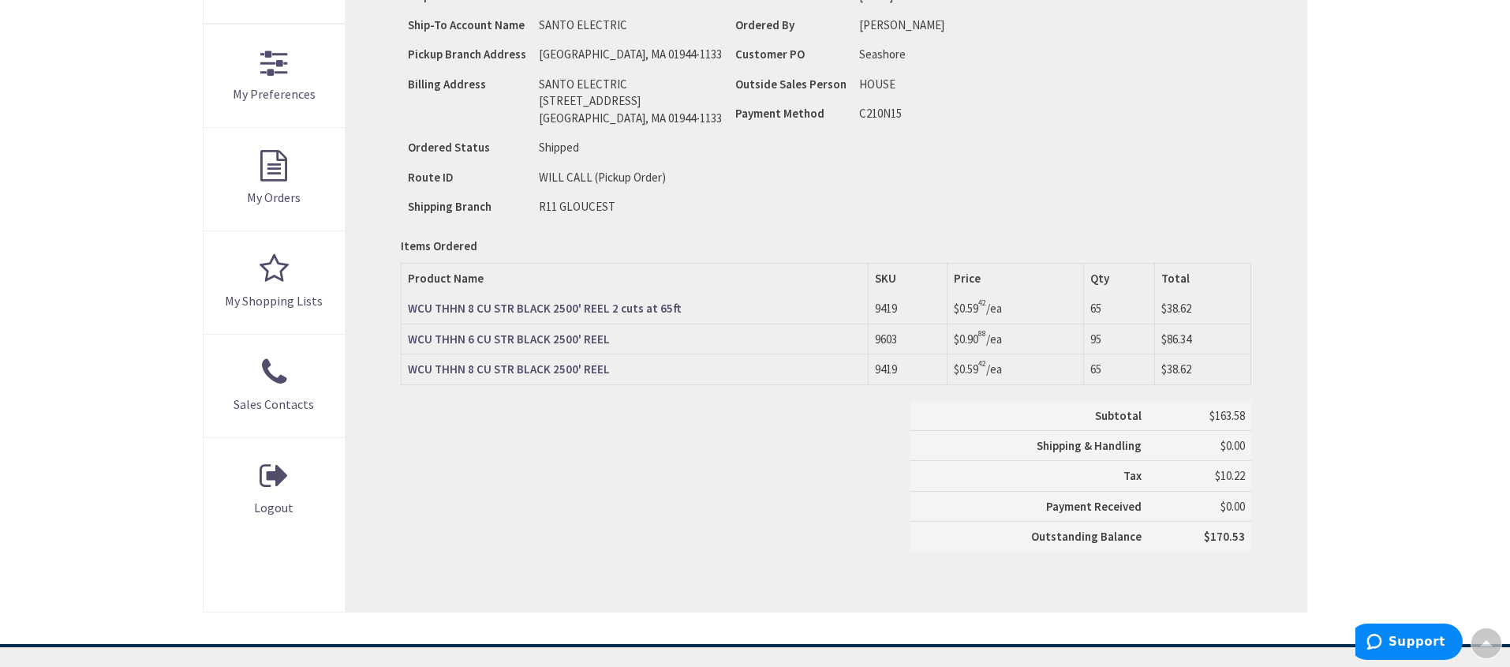
scroll to position [418, 0]
click at [1336, 234] on main "My Account Order Detail Order Information Print This Page Order #S128697643.001…" at bounding box center [754, 198] width 1183 height 887
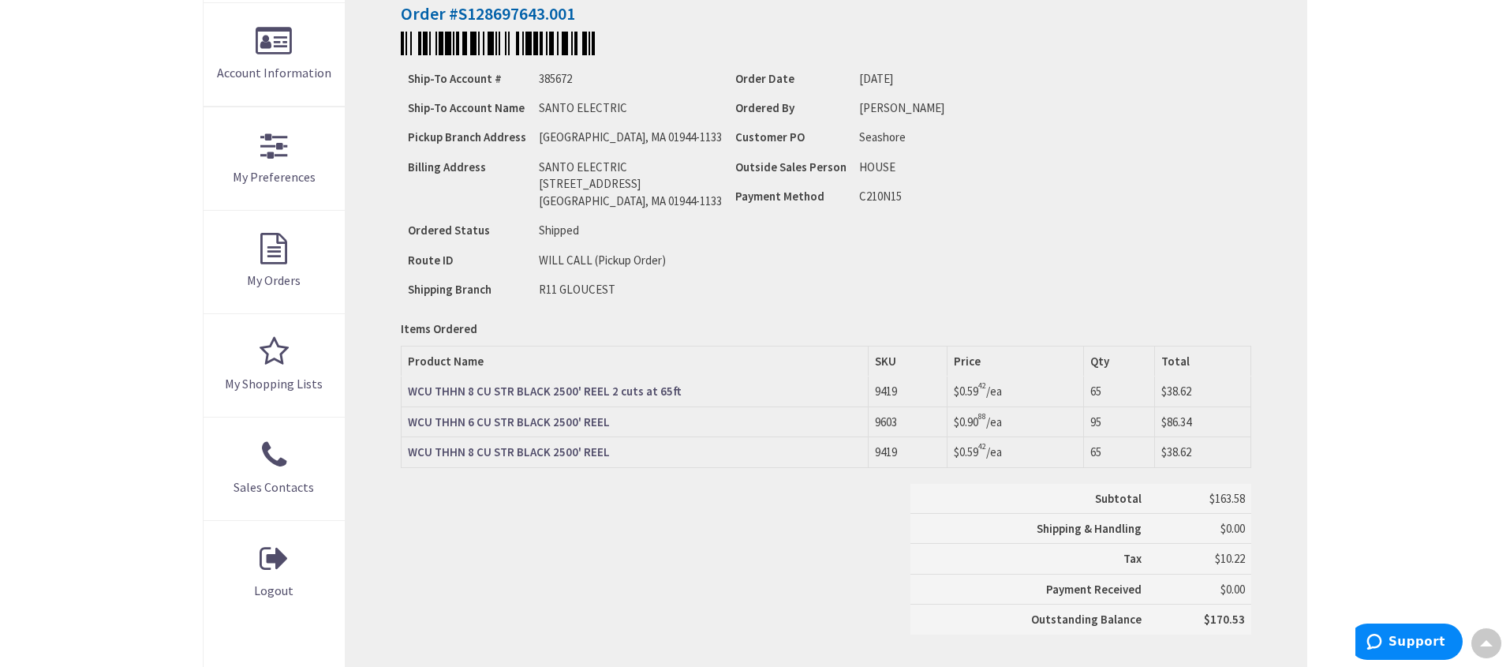
scroll to position [333, 0]
click at [1115, 256] on div "Ship-To Account # 385672 Ship-To Account Name SANTO ELECTRIC Pickup Branch Addr…" at bounding box center [826, 185] width 850 height 242
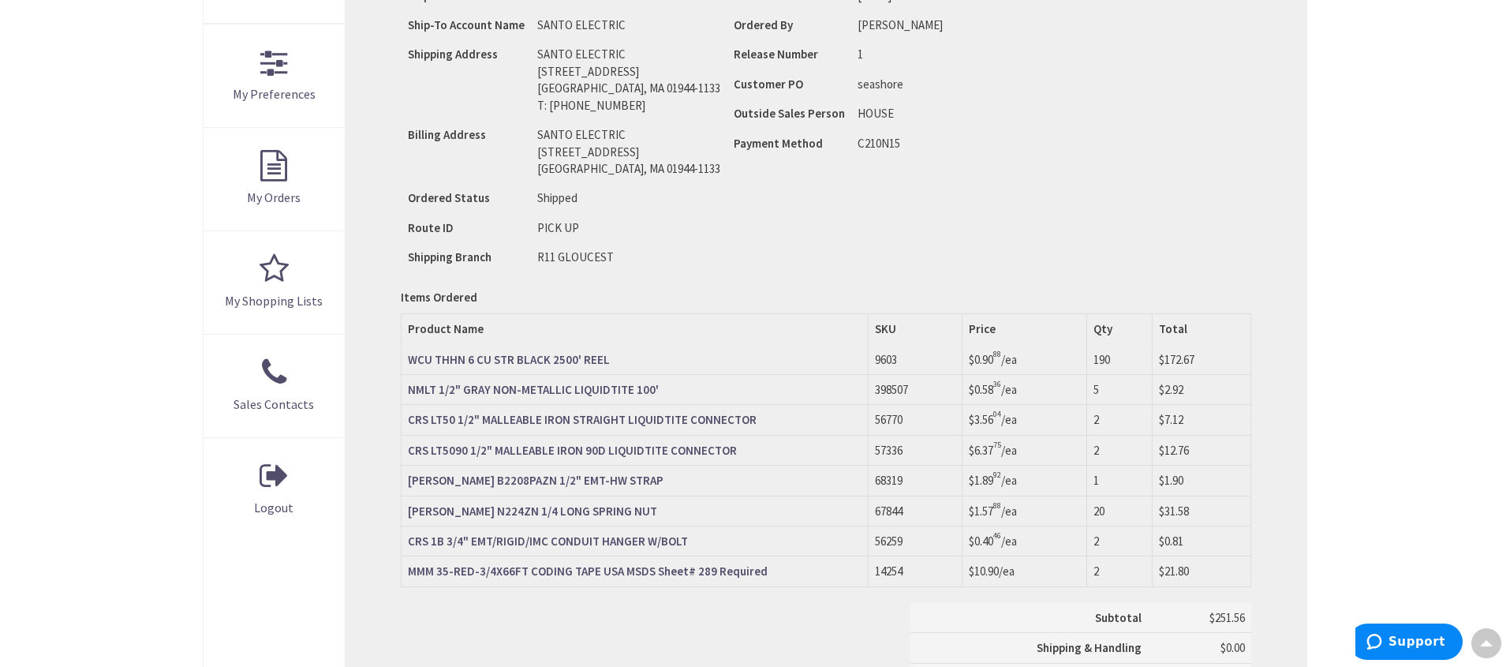
scroll to position [420, 0]
click at [1058, 189] on div "Ship-To Account # 385672 Ship-To Account Name SANTO ELECTRIC Shipping Address […" at bounding box center [826, 123] width 850 height 293
click at [1052, 92] on div "Ship-To Account # 385672 Ship-To Account Name SANTO ELECTRIC Shipping Address […" at bounding box center [826, 123] width 850 height 293
click at [1048, 139] on div "Ship-To Account # 385672 Ship-To Account Name SANTO ELECTRIC Shipping Address […" at bounding box center [826, 123] width 850 height 293
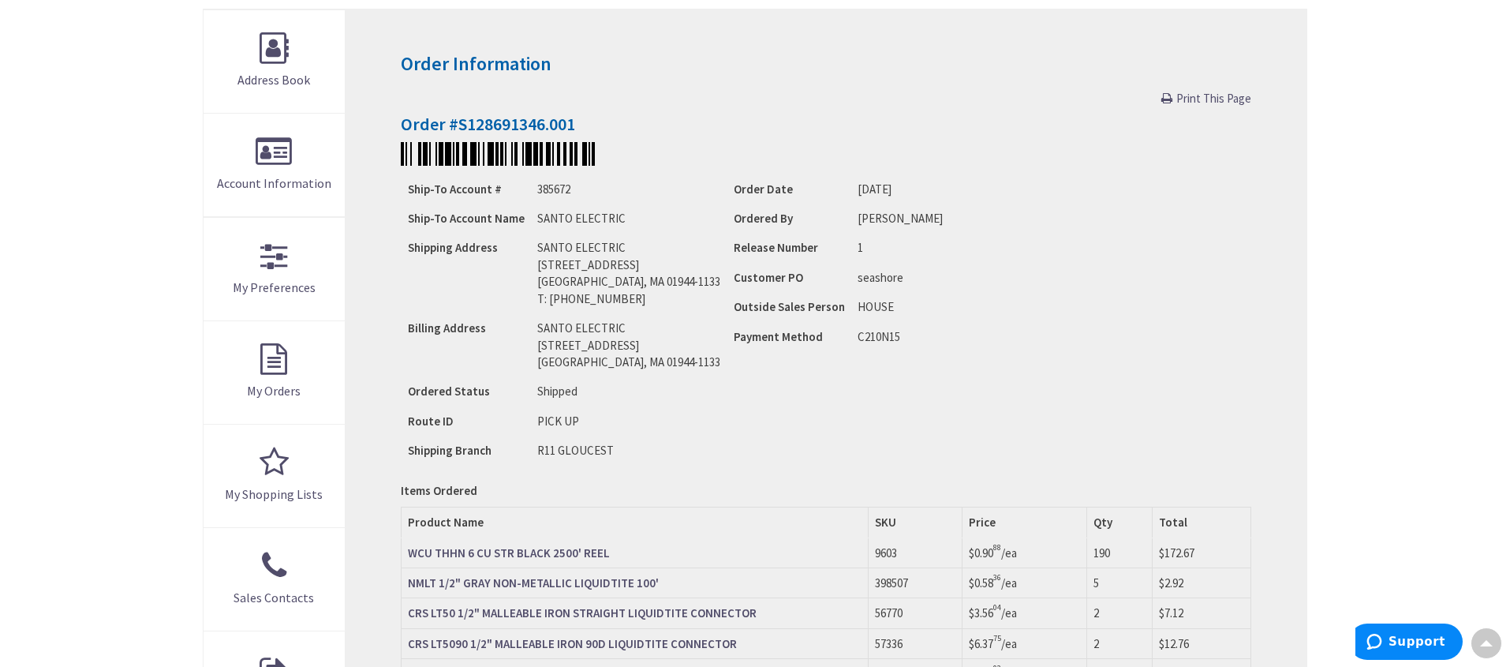
scroll to position [196, 0]
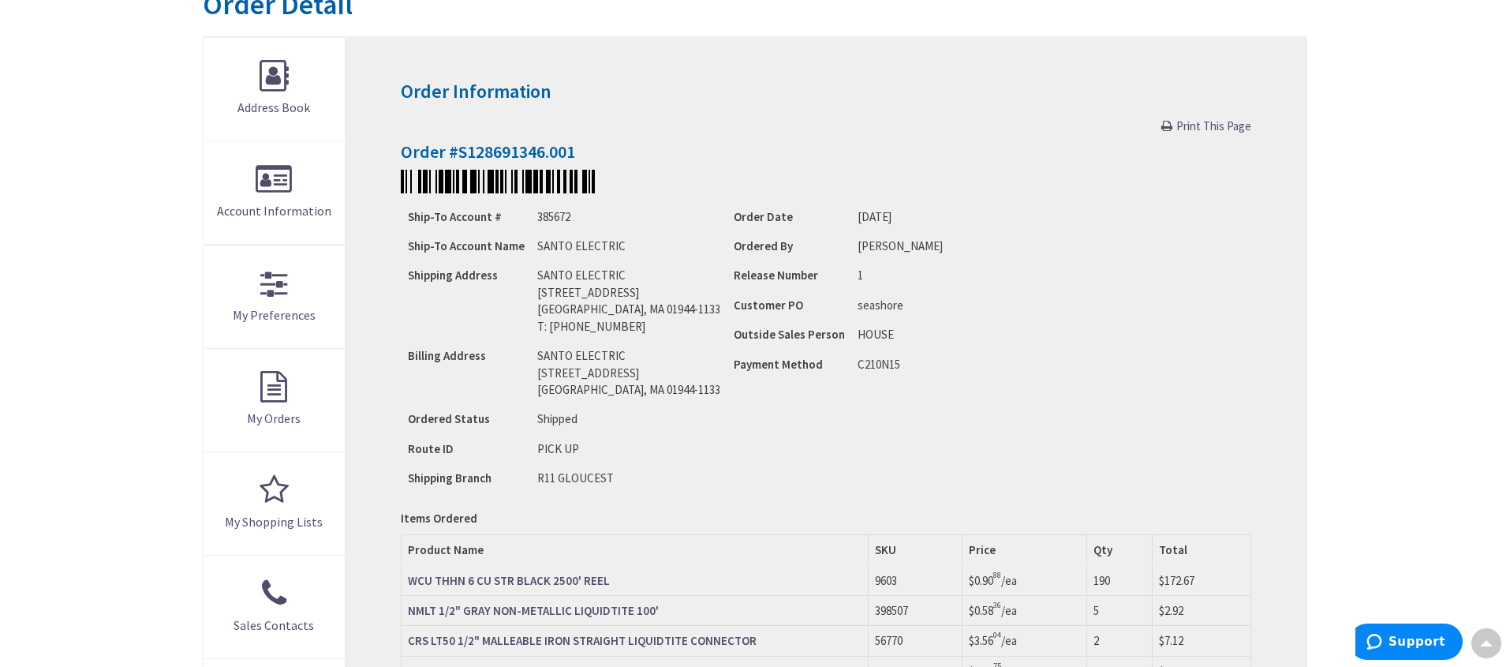
click at [1009, 165] on div "Order Information Print This Page Order #S128691346.001 Ship-To Account # 38567…" at bounding box center [826, 535] width 961 height 997
click at [1345, 236] on main "My Account Order Detail Order Information Print This Page Order #S128691346.001…" at bounding box center [754, 521] width 1183 height 1089
click at [1073, 239] on div "Ship-To Account # 385672 Ship-To Account Name SANTO ELECTRIC Shipping Address […" at bounding box center [826, 347] width 850 height 293
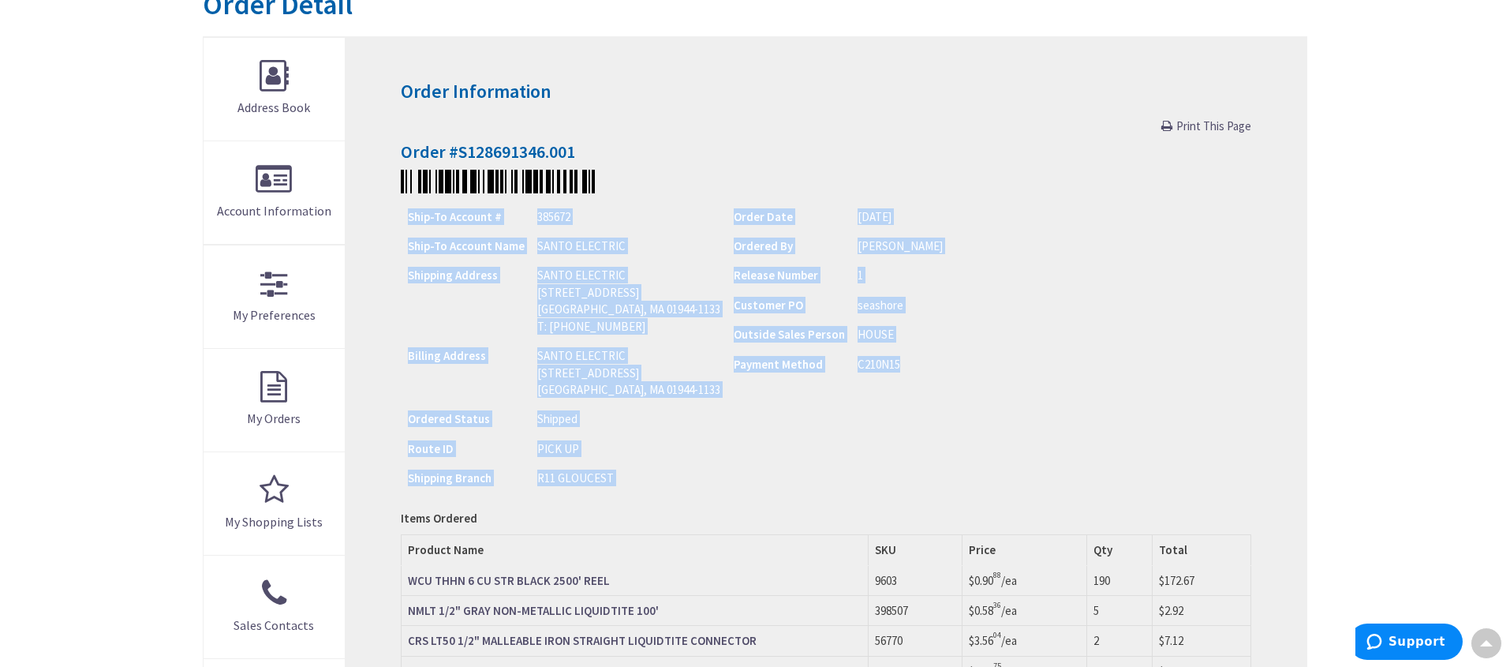
click at [1073, 239] on div "Ship-To Account # 385672 Ship-To Account Name SANTO ELECTRIC Shipping Address […" at bounding box center [826, 347] width 850 height 293
click at [1033, 293] on div "Ship-To Account # 385672 Ship-To Account Name SANTO ELECTRIC Shipping Address […" at bounding box center [826, 347] width 850 height 293
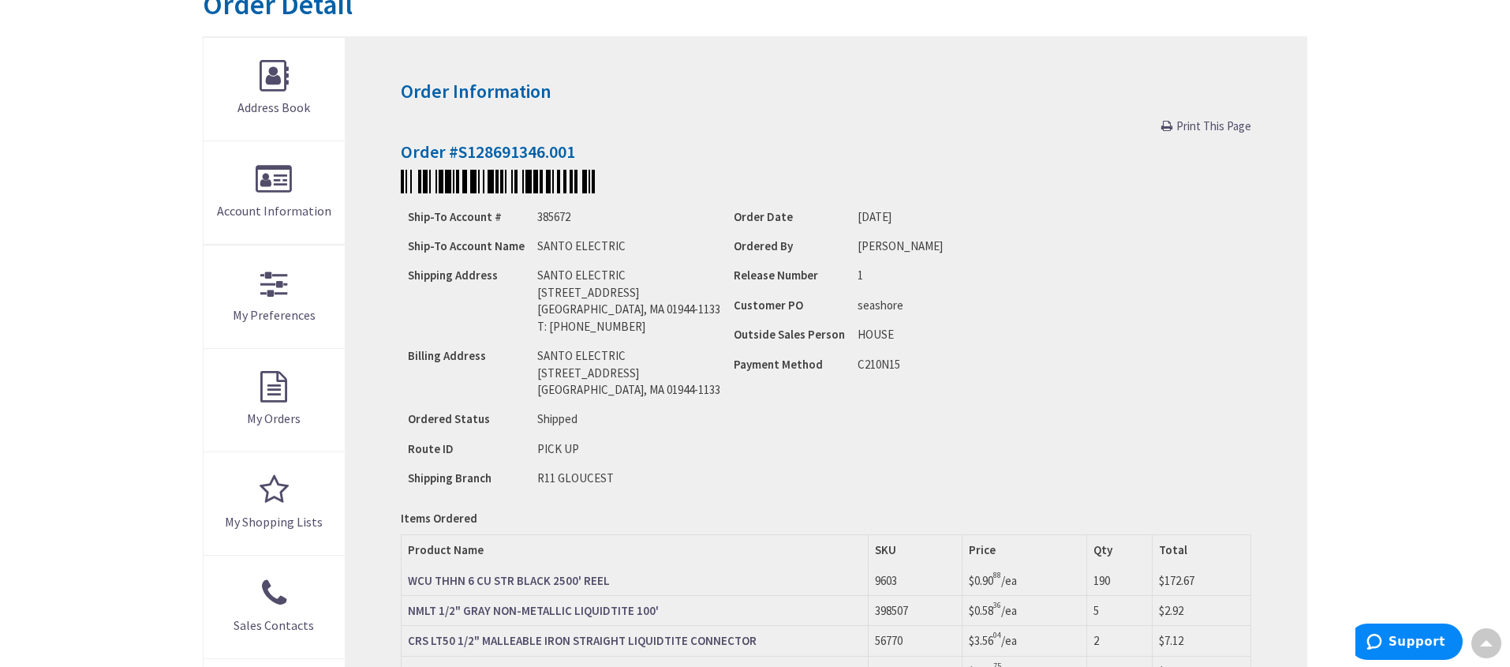
click at [1339, 228] on main "My Account Order Detail Order Information Print This Page Order #S128691346.001…" at bounding box center [754, 521] width 1183 height 1089
click at [1396, 130] on div "Skip to Content Toggle Nav Search Cart My Cart Close" at bounding box center [755, 638] width 1510 height 1602
